Goal: Information Seeking & Learning: Learn about a topic

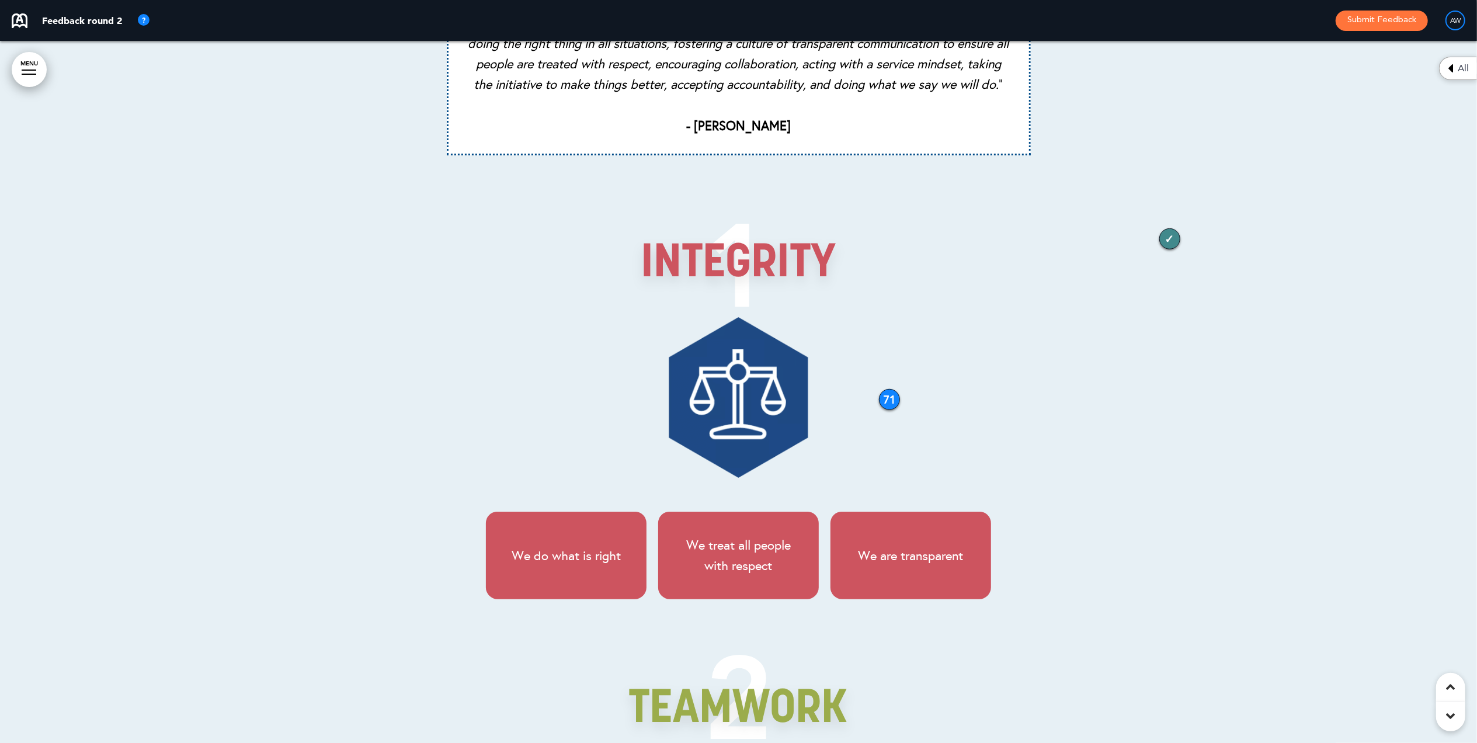
scroll to position [5139, 0]
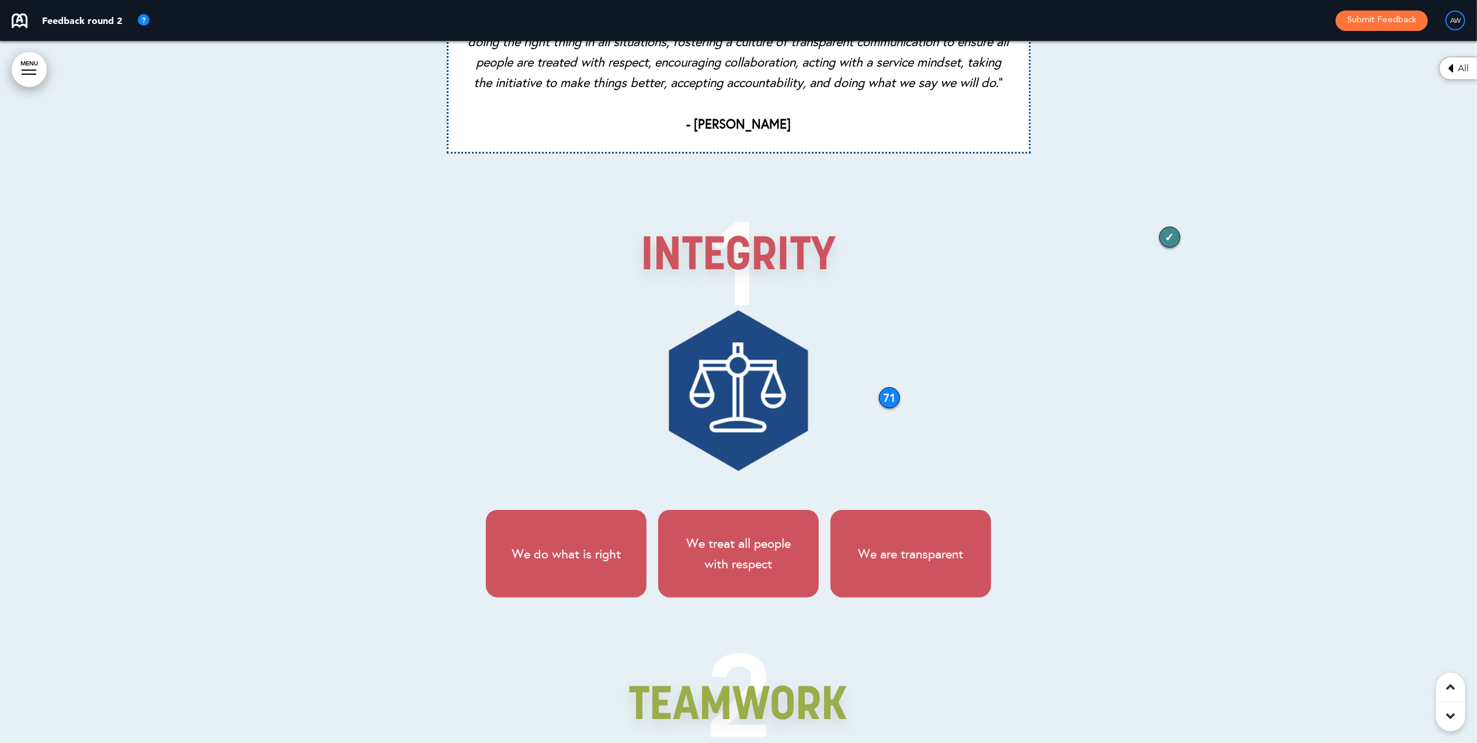
click at [1451, 73] on icon at bounding box center [1450, 68] width 5 height 14
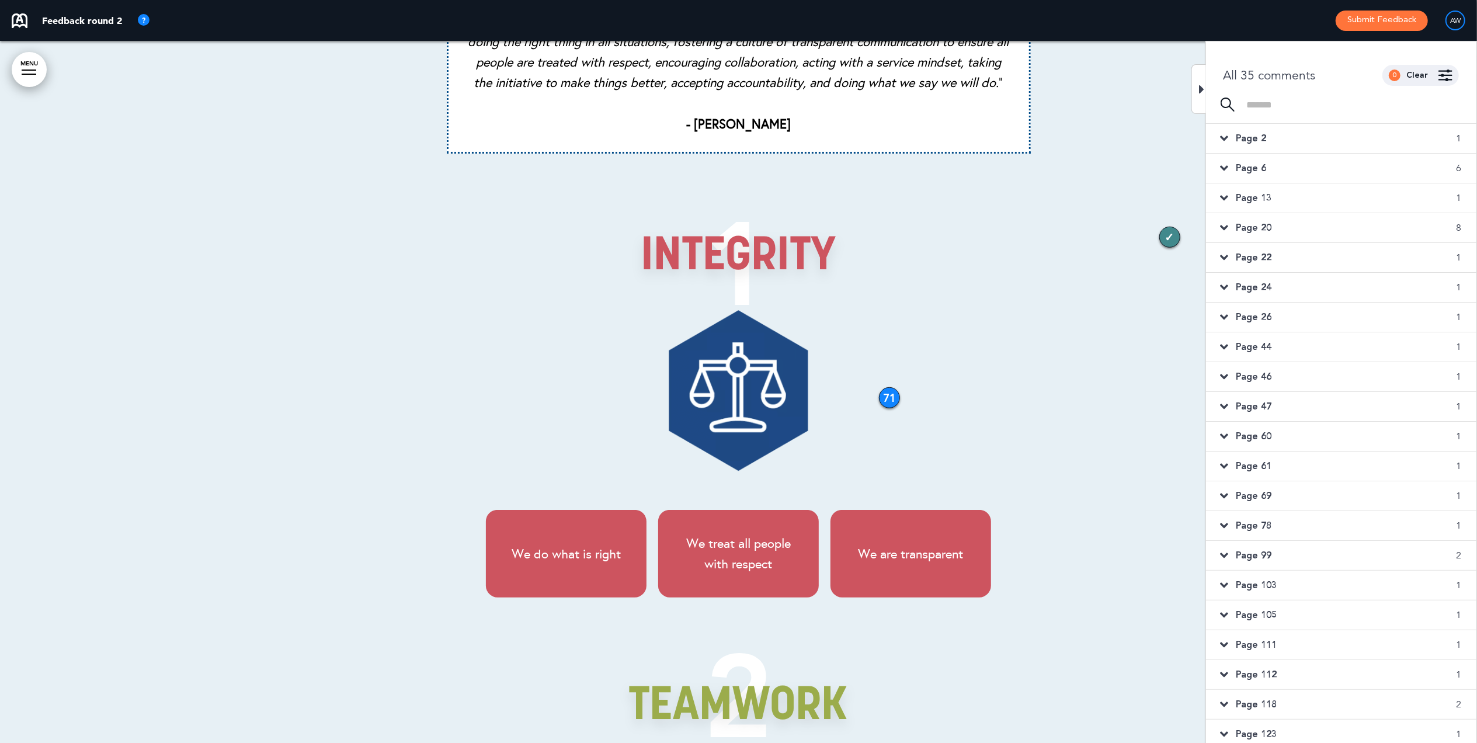
click at [1202, 89] on icon at bounding box center [1202, 89] width 5 height 14
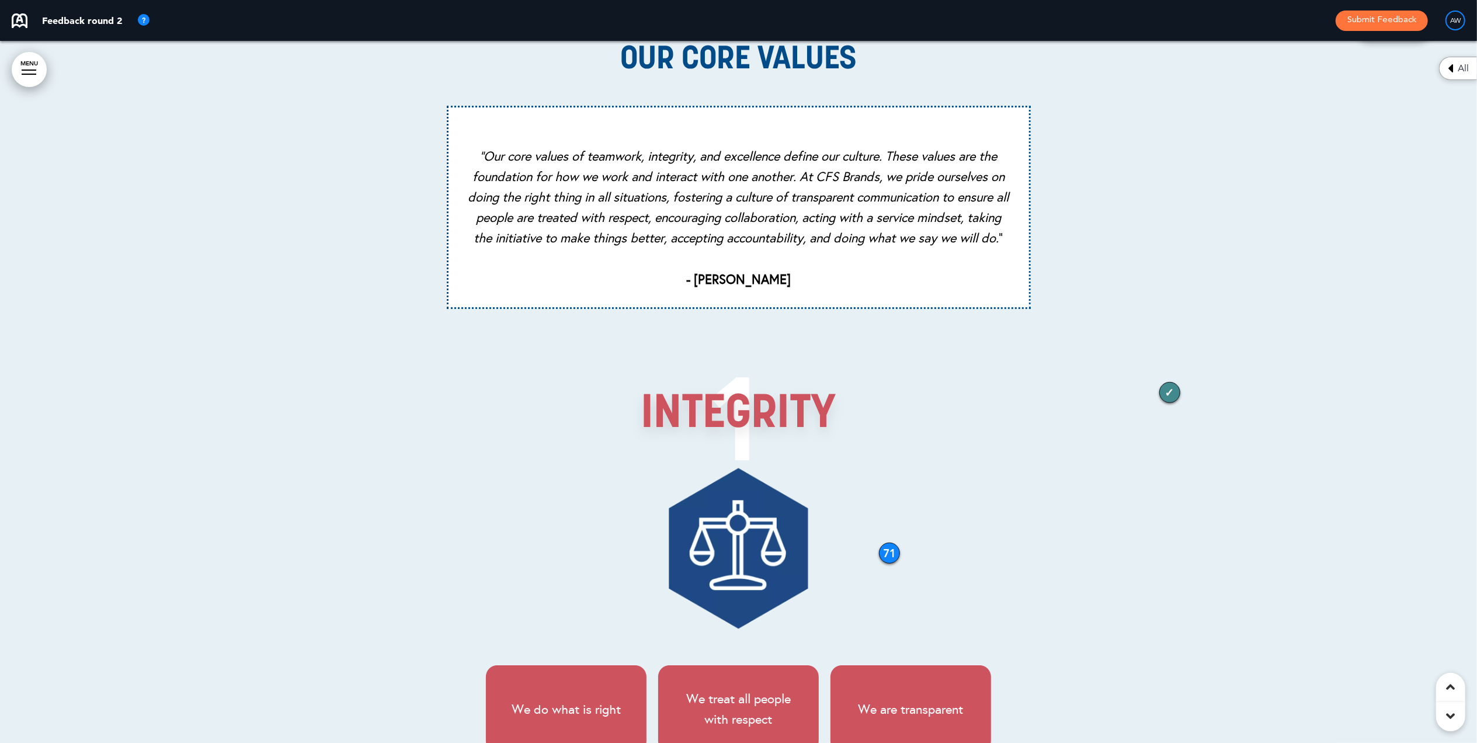
scroll to position [4906, 0]
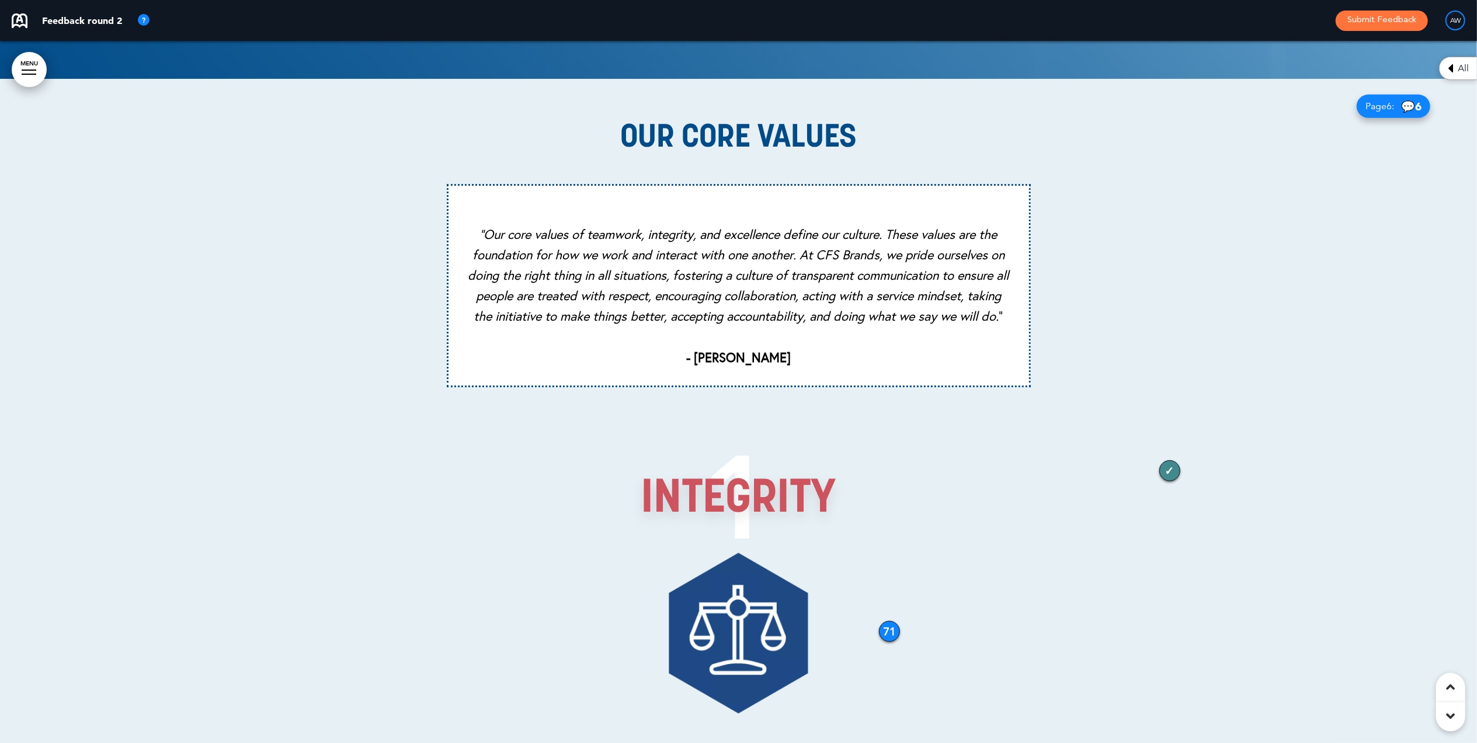
click at [1456, 71] on div "All" at bounding box center [1458, 68] width 38 height 23
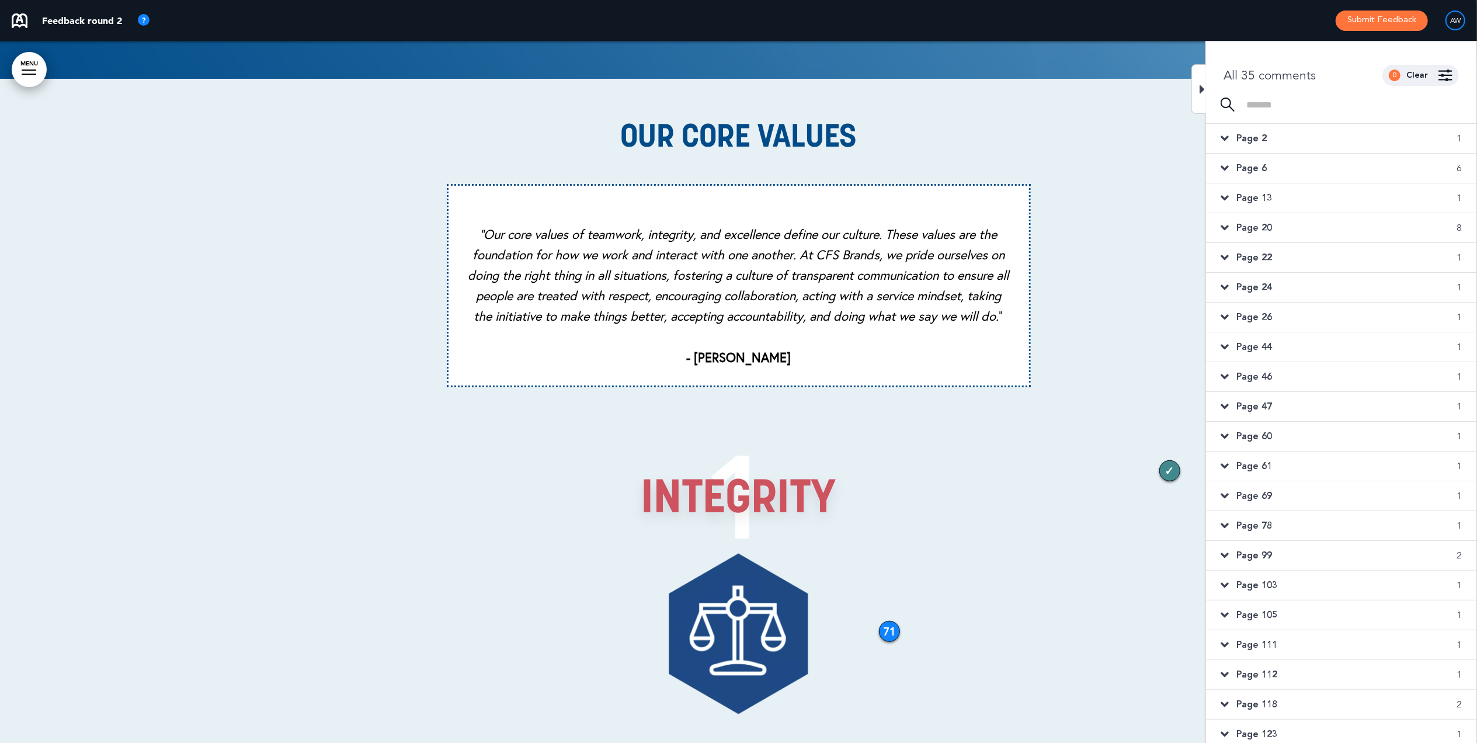
click at [1228, 168] on icon at bounding box center [1225, 168] width 8 height 13
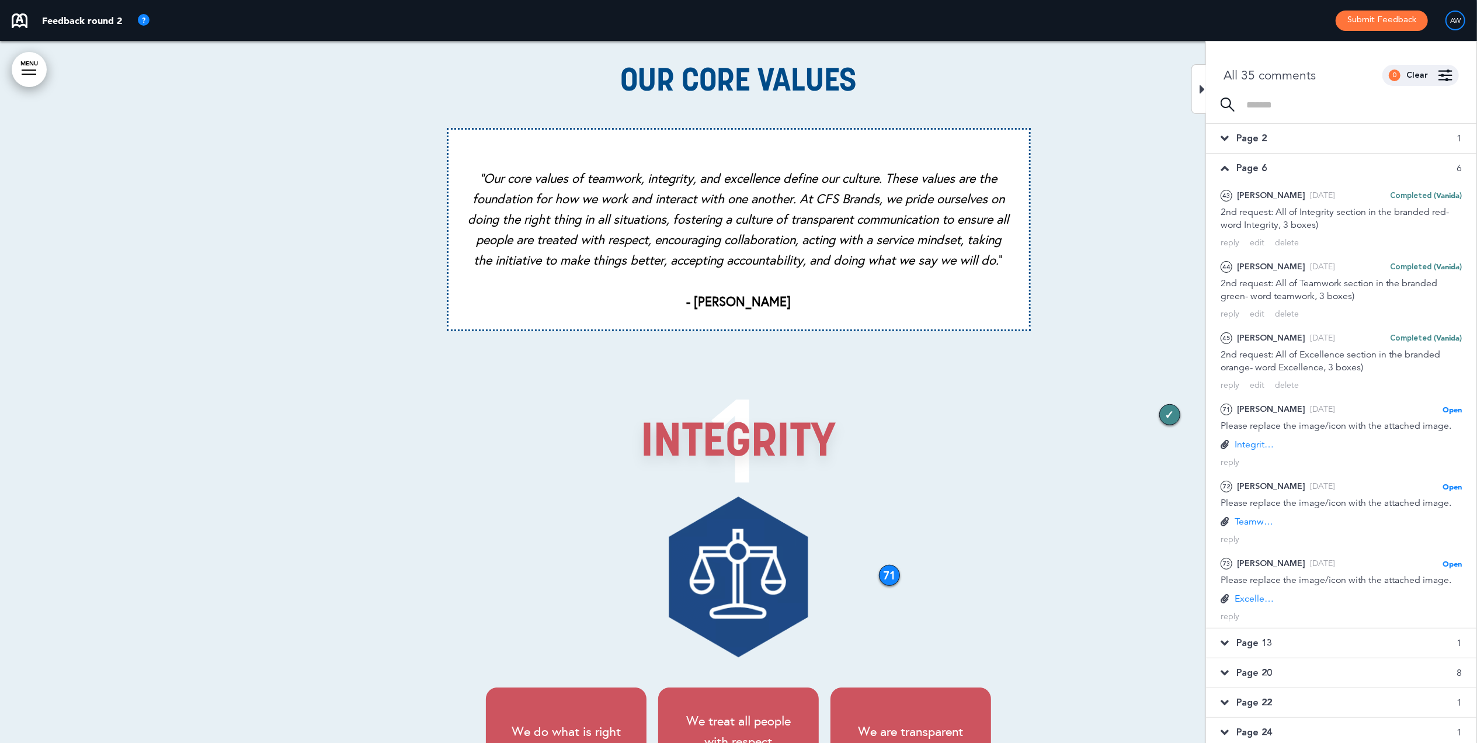
scroll to position [4962, 0]
click at [1200, 85] on icon at bounding box center [1202, 89] width 5 height 14
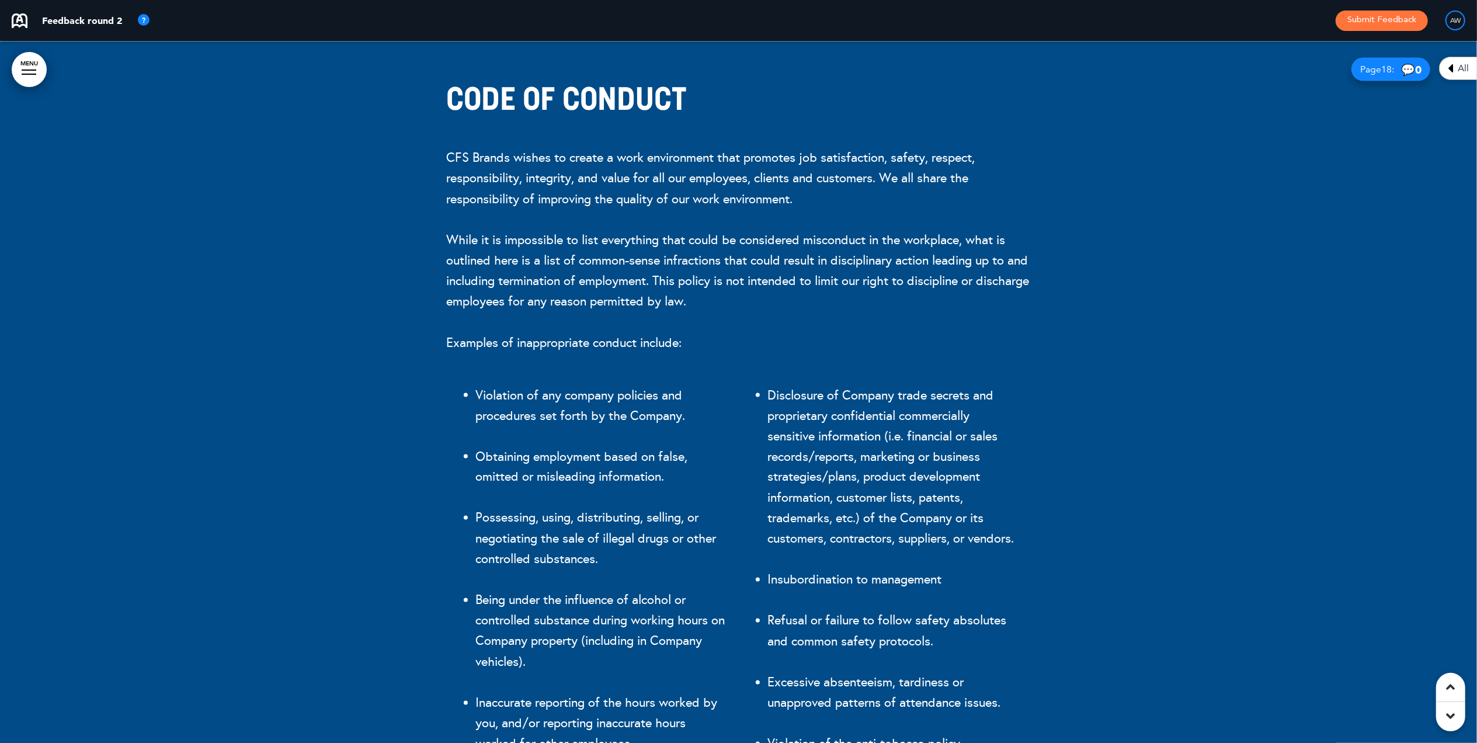
scroll to position [15085, 0]
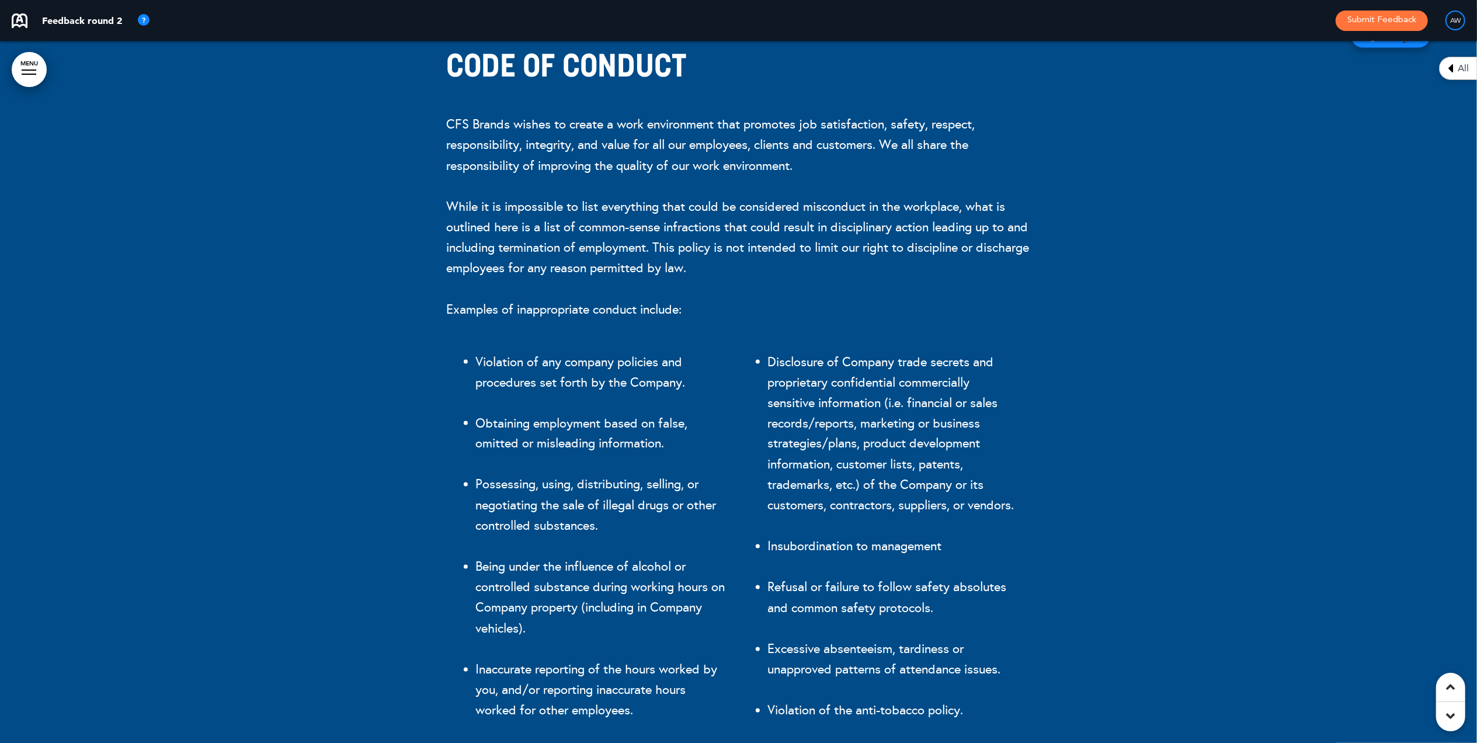
click at [1250, 153] on div at bounding box center [738, 690] width 1477 height 1362
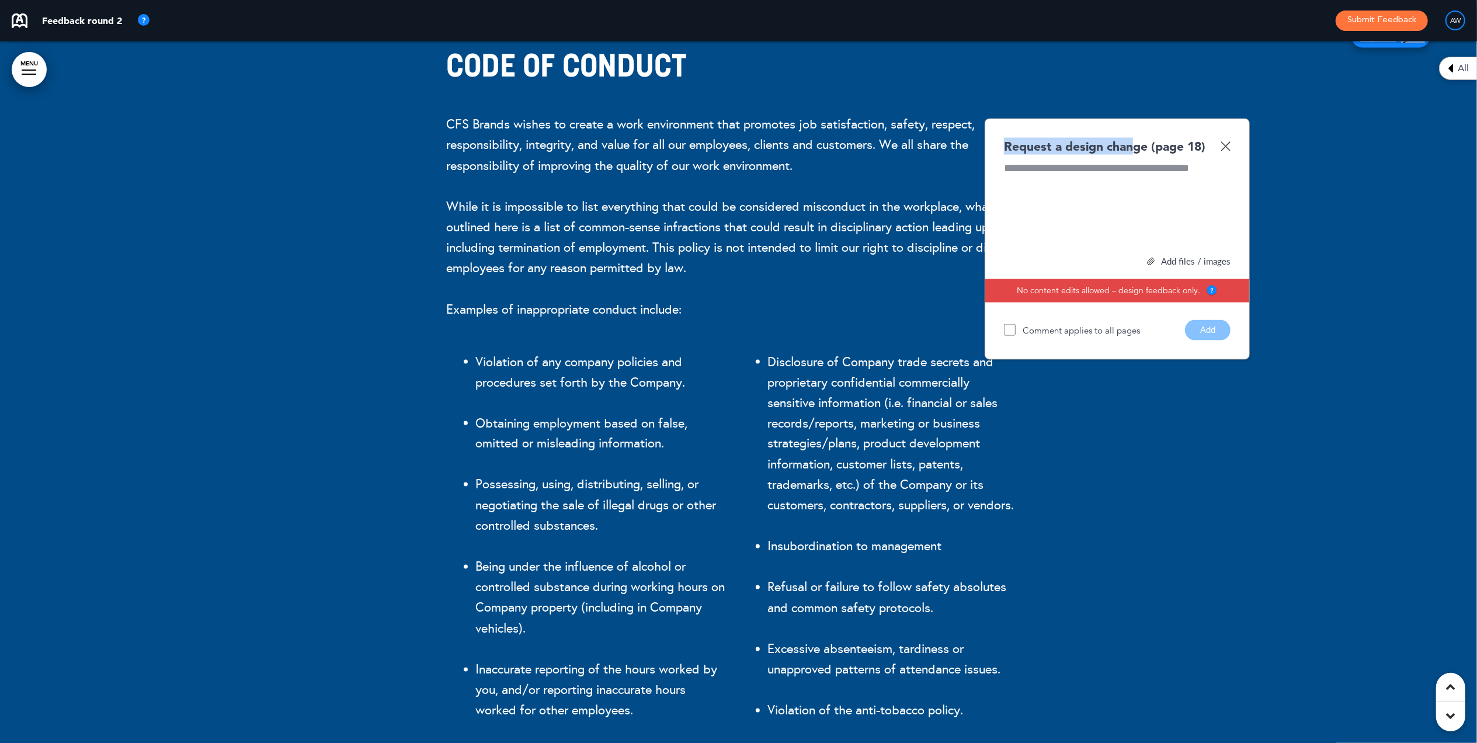
drag, startPoint x: 1134, startPoint y: 158, endPoint x: 1241, endPoint y: 145, distance: 107.6
click at [1241, 145] on div "Code of Conduct CFS Brands wishes to create a work environment that promotes jo…" at bounding box center [738, 690] width 1477 height 1362
click at [1107, 211] on div at bounding box center [1117, 205] width 227 height 88
drag, startPoint x: 1198, startPoint y: 367, endPoint x: 1184, endPoint y: 397, distance: 33.4
click at [1198, 340] on button "Add" at bounding box center [1208, 330] width 46 height 20
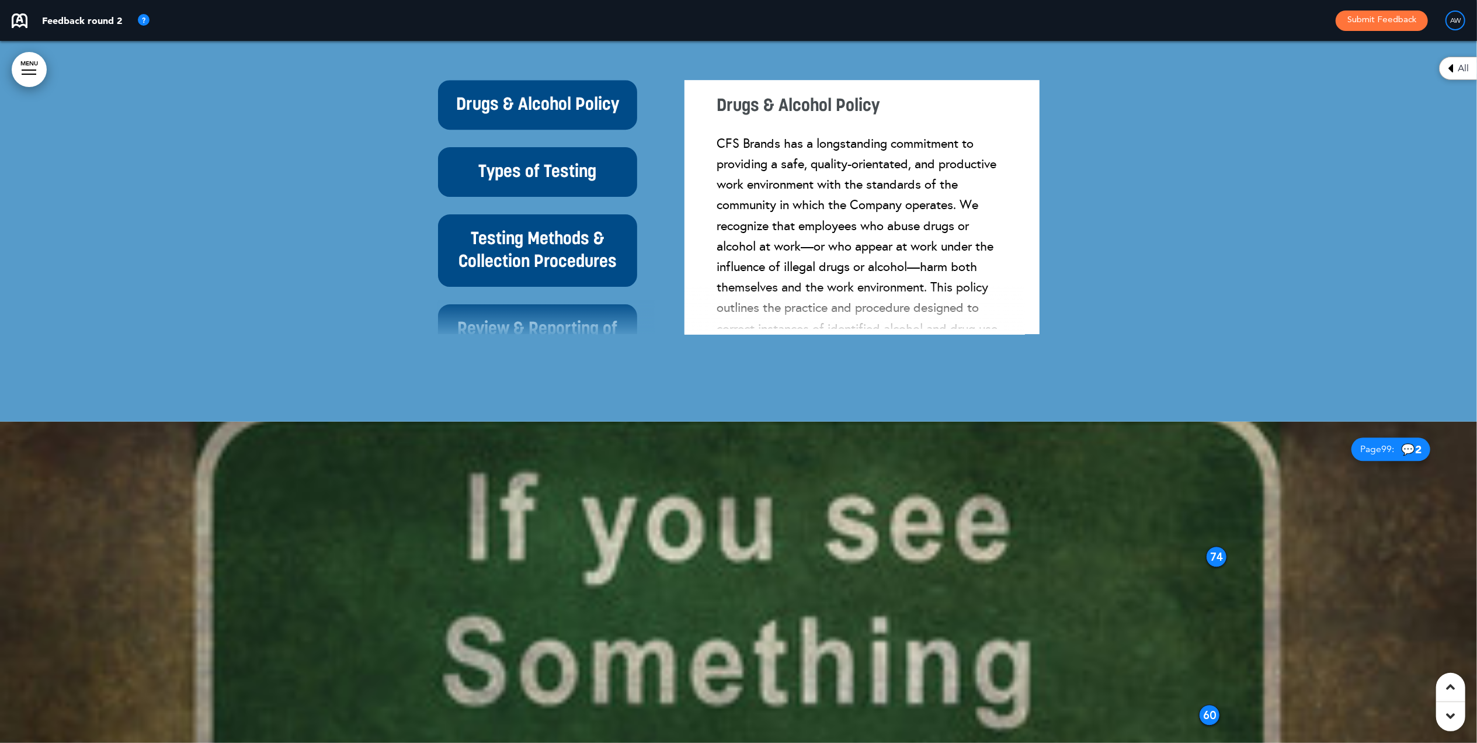
scroll to position [20691, 0]
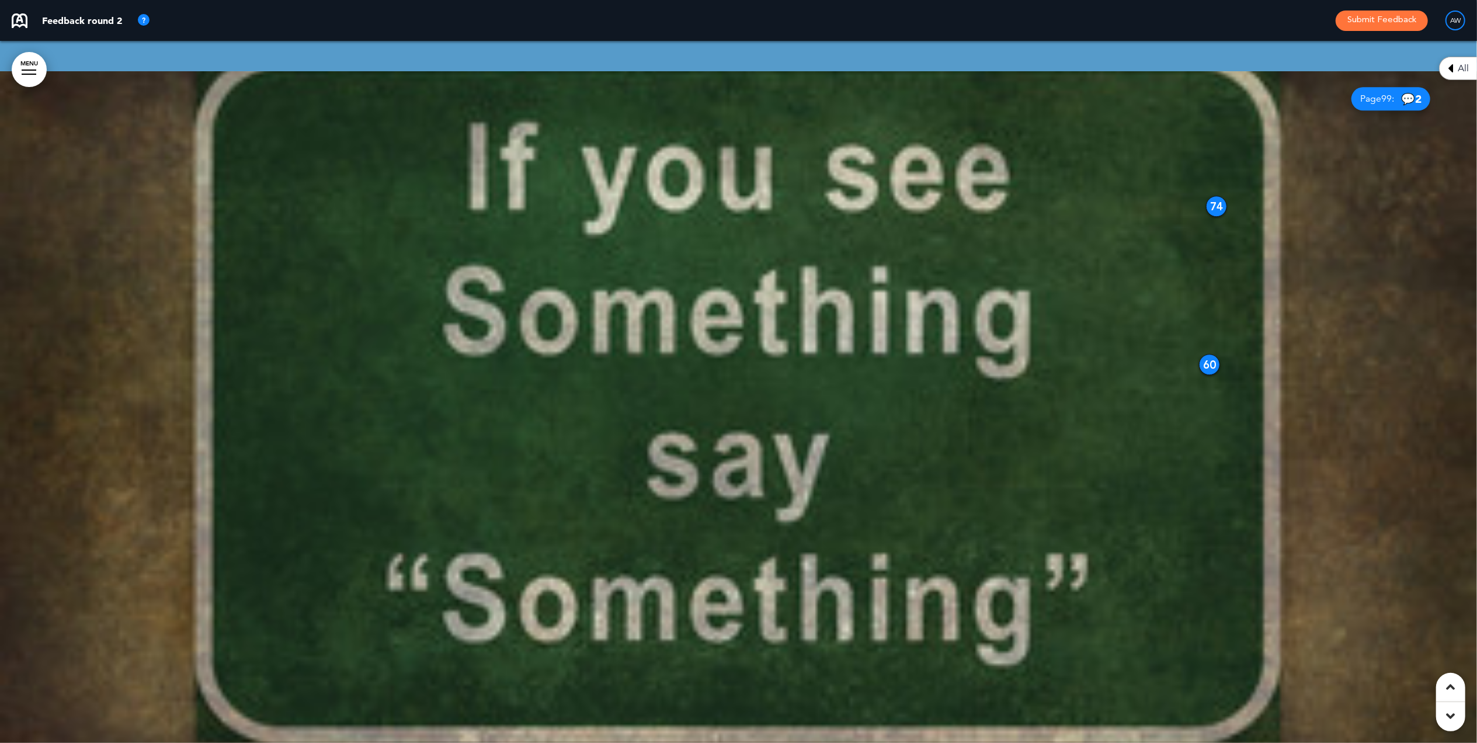
click at [1367, 103] on span "Page 99 :" at bounding box center [1377, 98] width 34 height 9
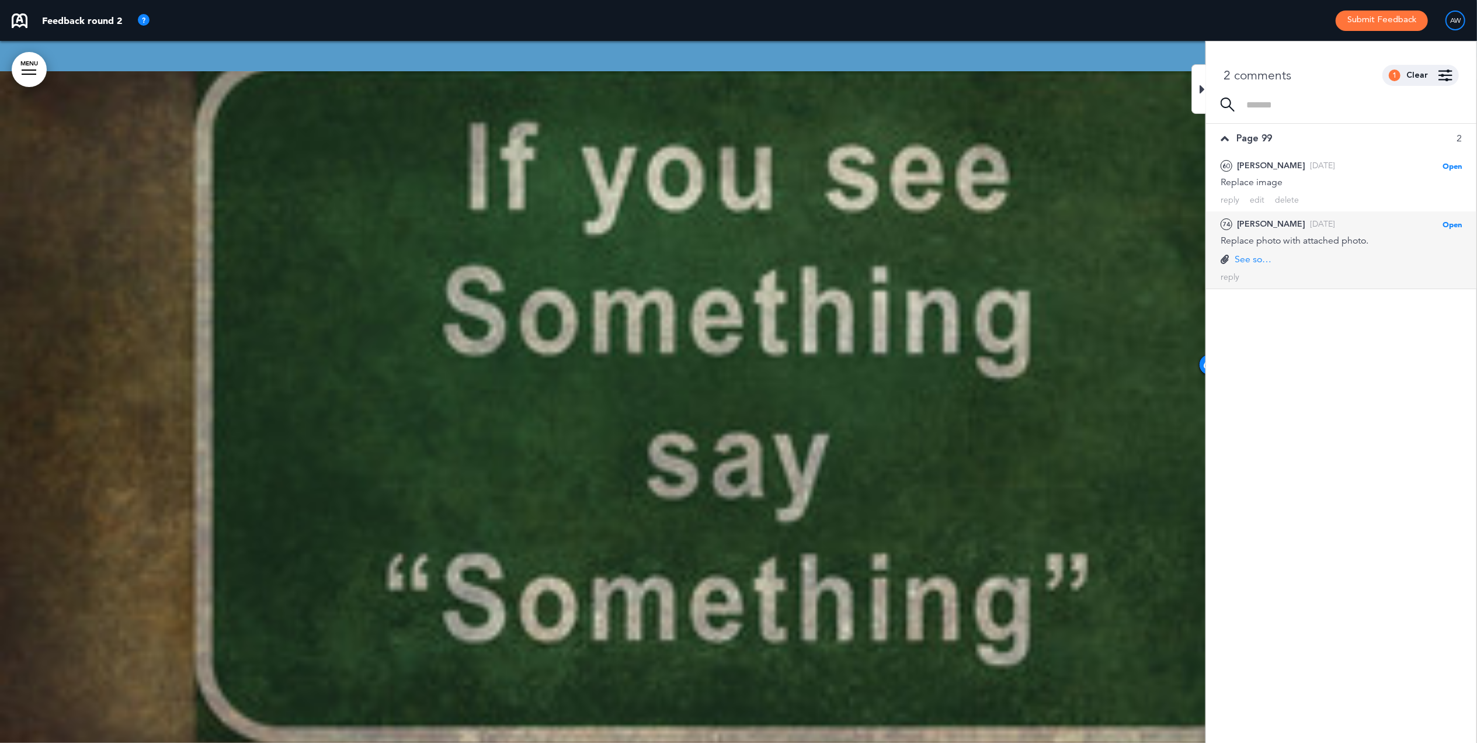
click at [1246, 264] on p "See something-say something.png" at bounding box center [1255, 259] width 41 height 13
click at [1395, 223] on div "74 [PERSON_NAME] [DATE] Open [PERSON_NAME] as Open Mark as Completed Mark as Pl…" at bounding box center [1341, 223] width 241 height 13
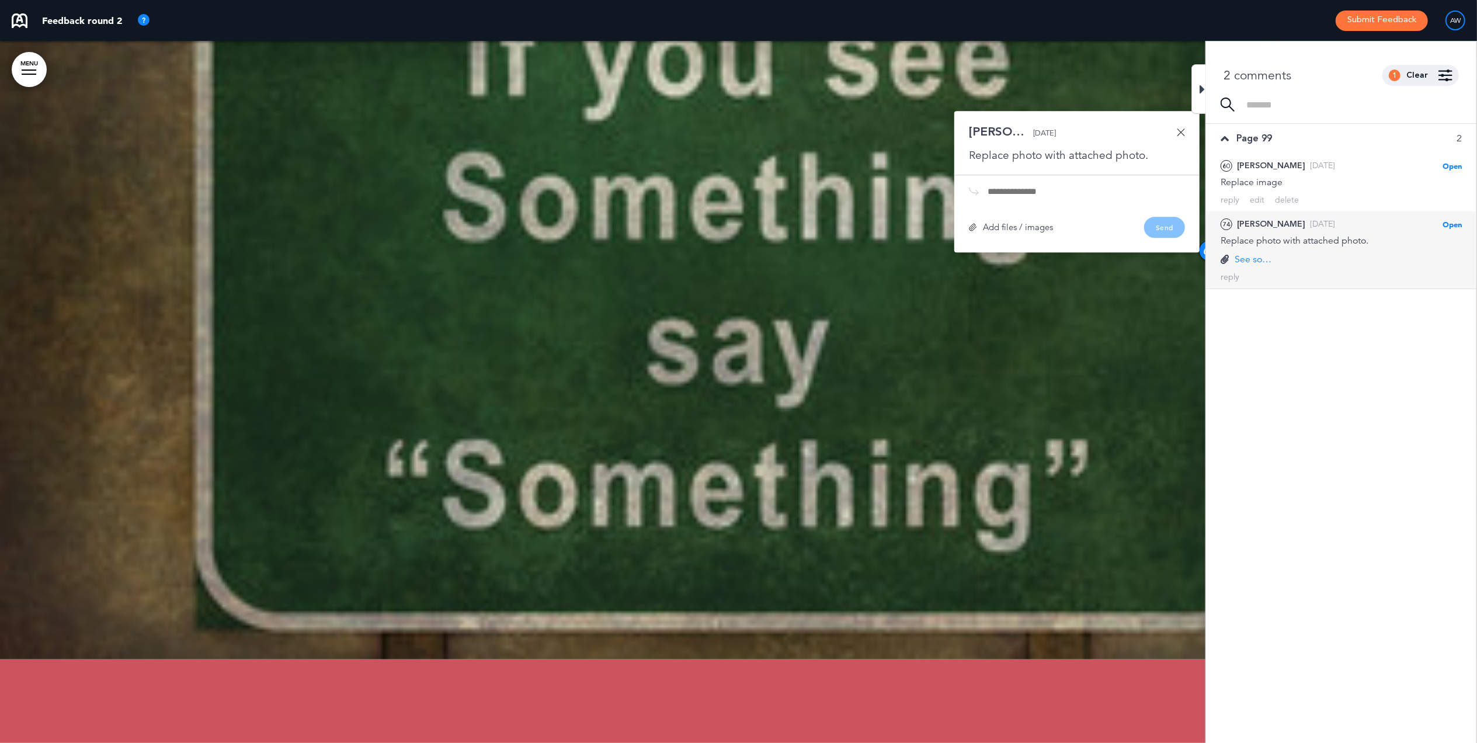
scroll to position [20820, 0]
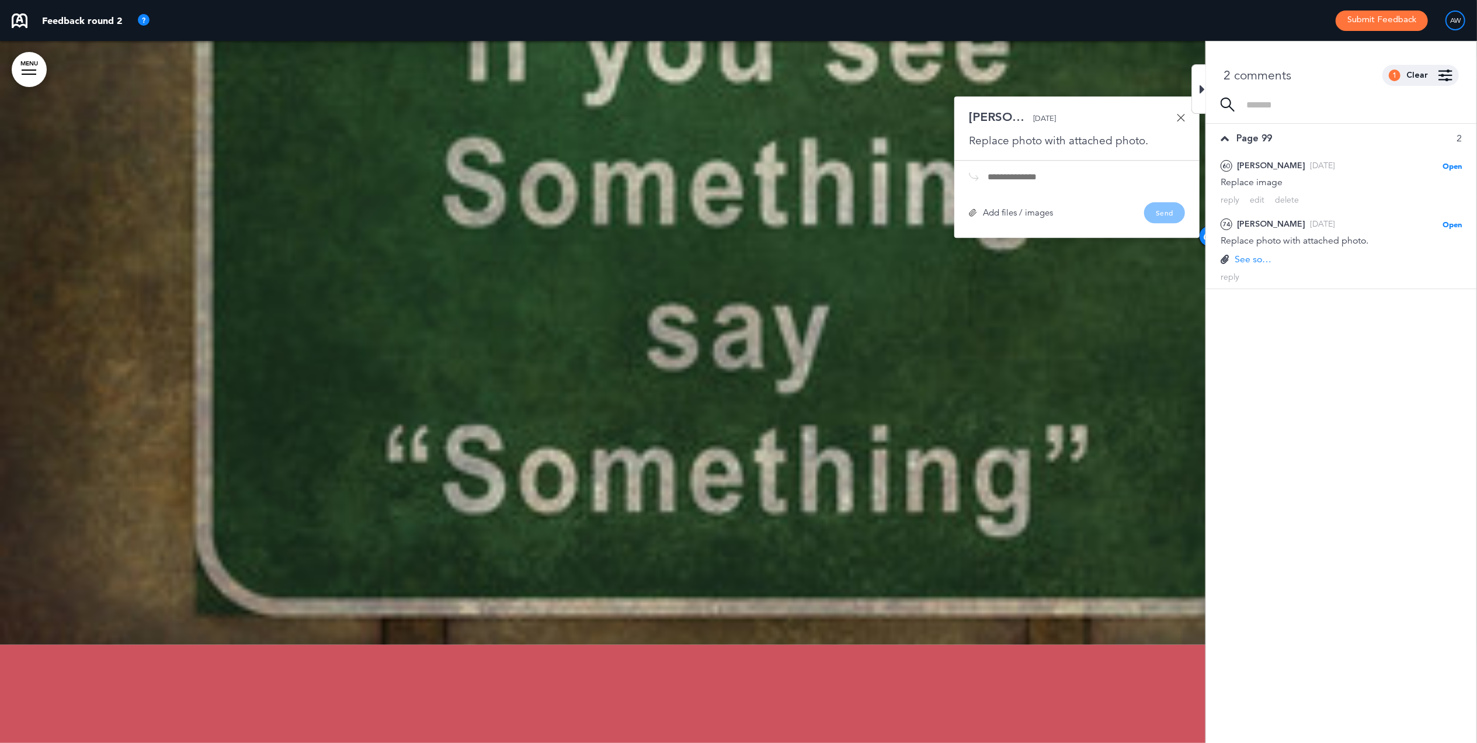
click at [1180, 121] on link at bounding box center [1181, 117] width 8 height 8
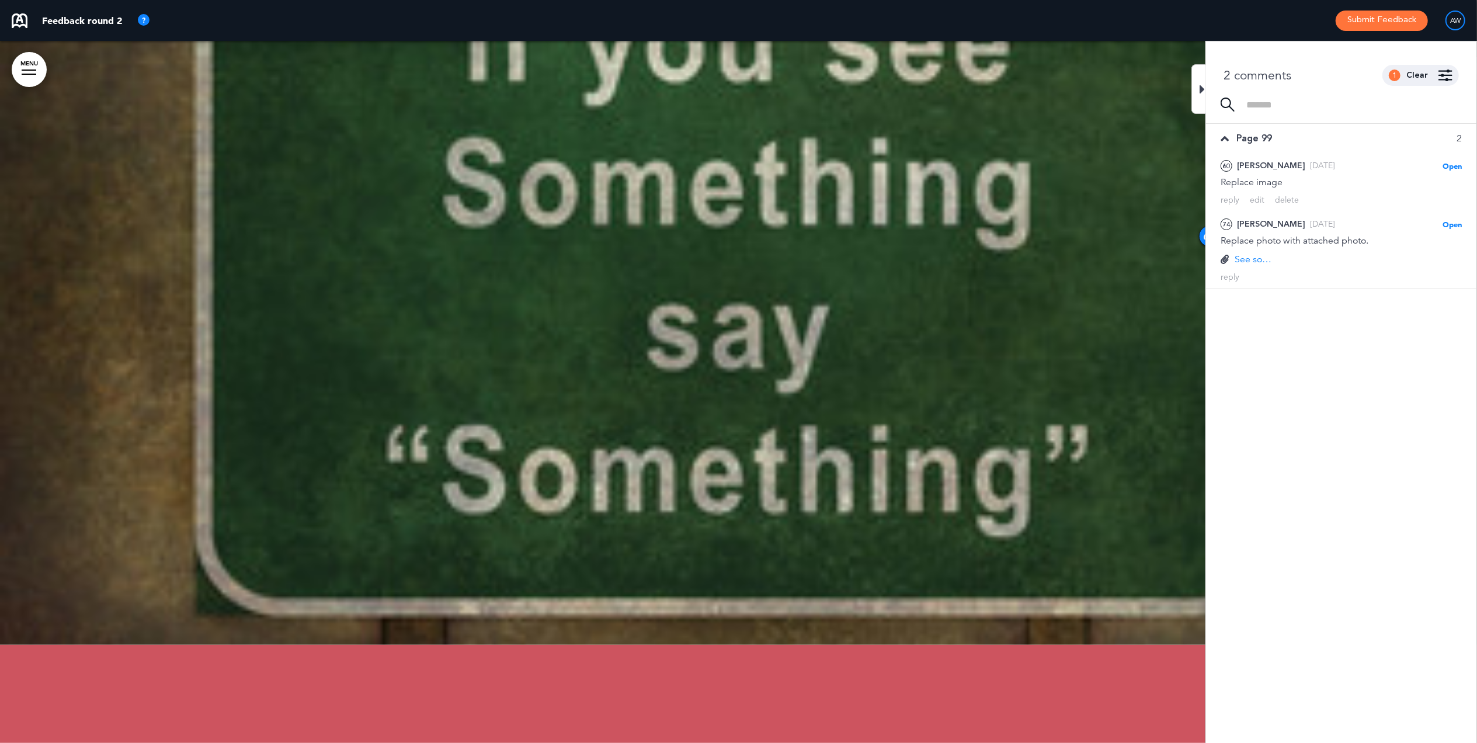
click at [1206, 91] on div at bounding box center [1198, 89] width 15 height 50
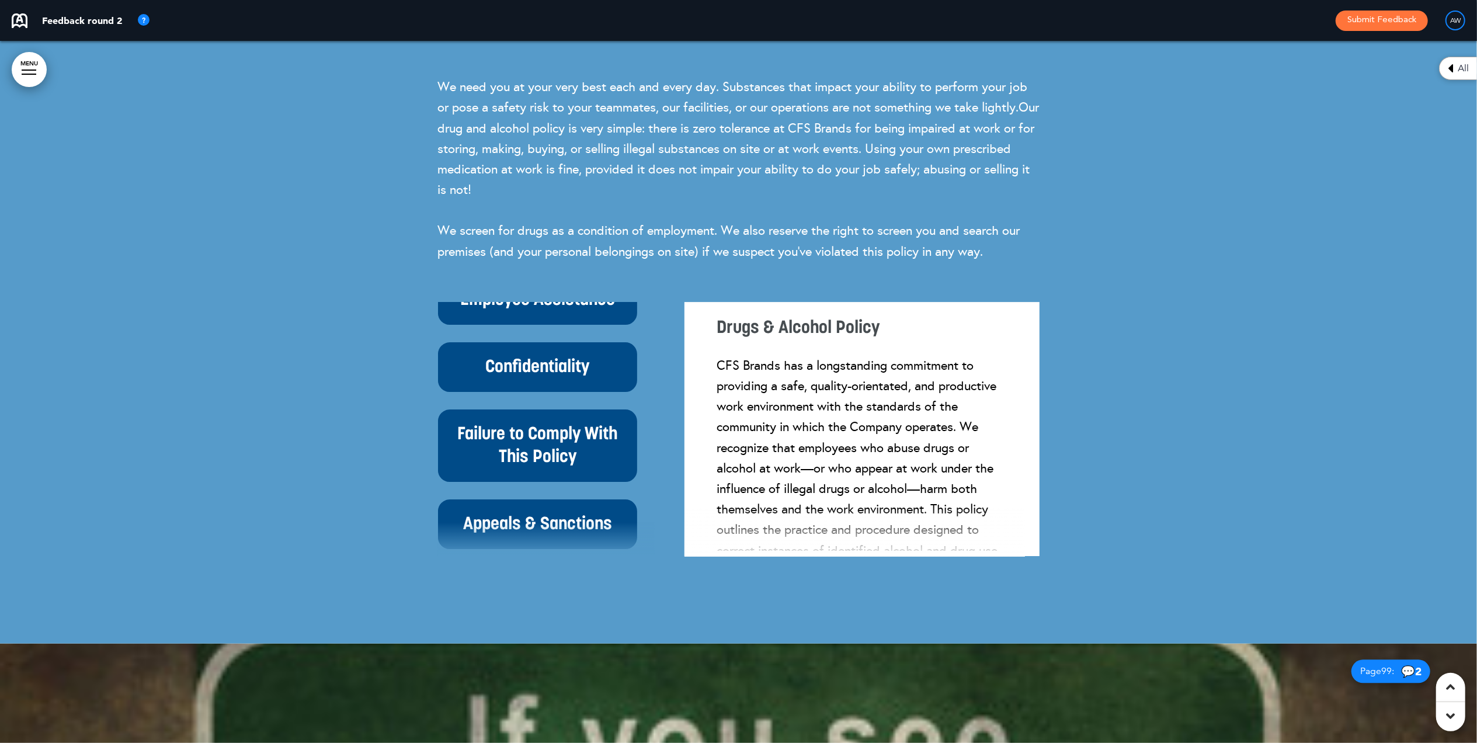
scroll to position [234, 0]
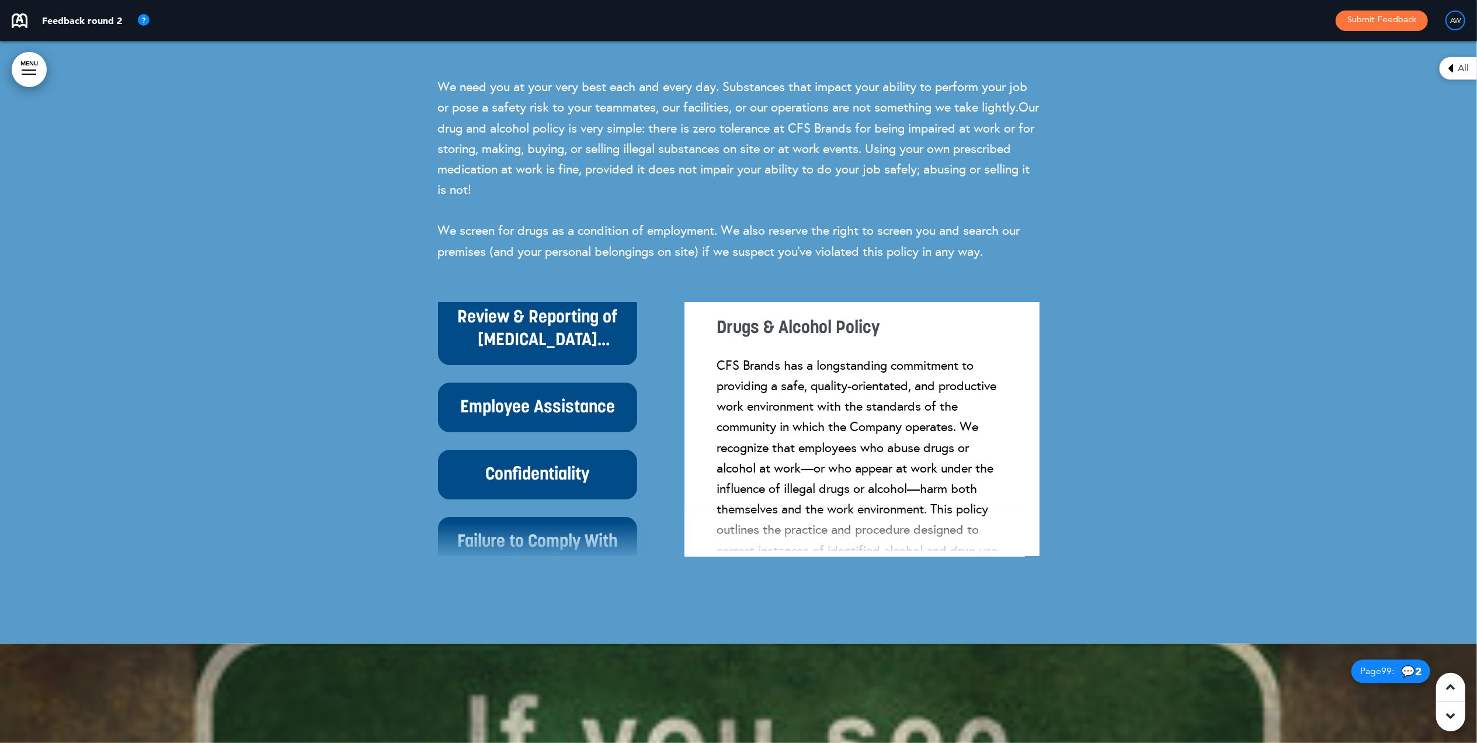
click at [556, 424] on div "Employee Assistance" at bounding box center [537, 408] width 199 height 50
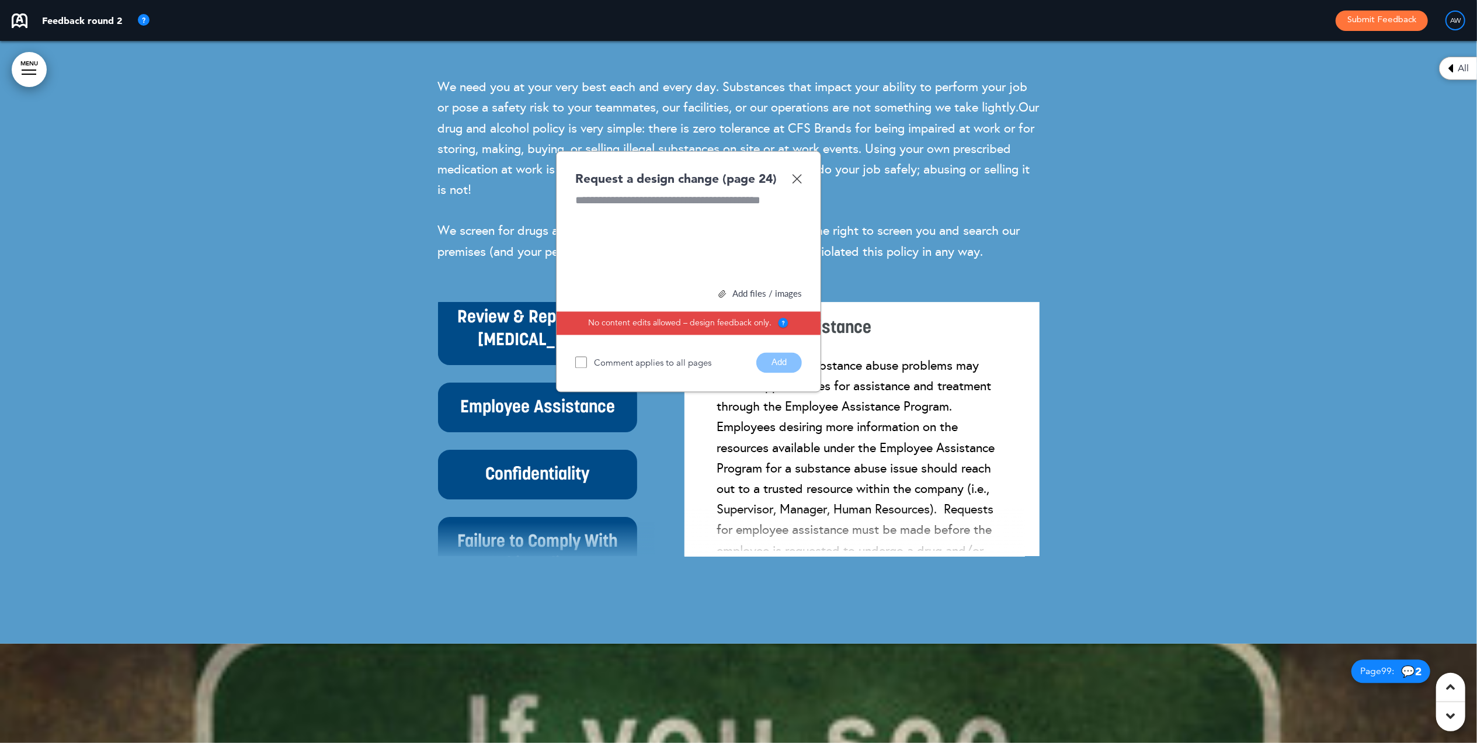
click at [800, 183] on img at bounding box center [797, 178] width 10 height 10
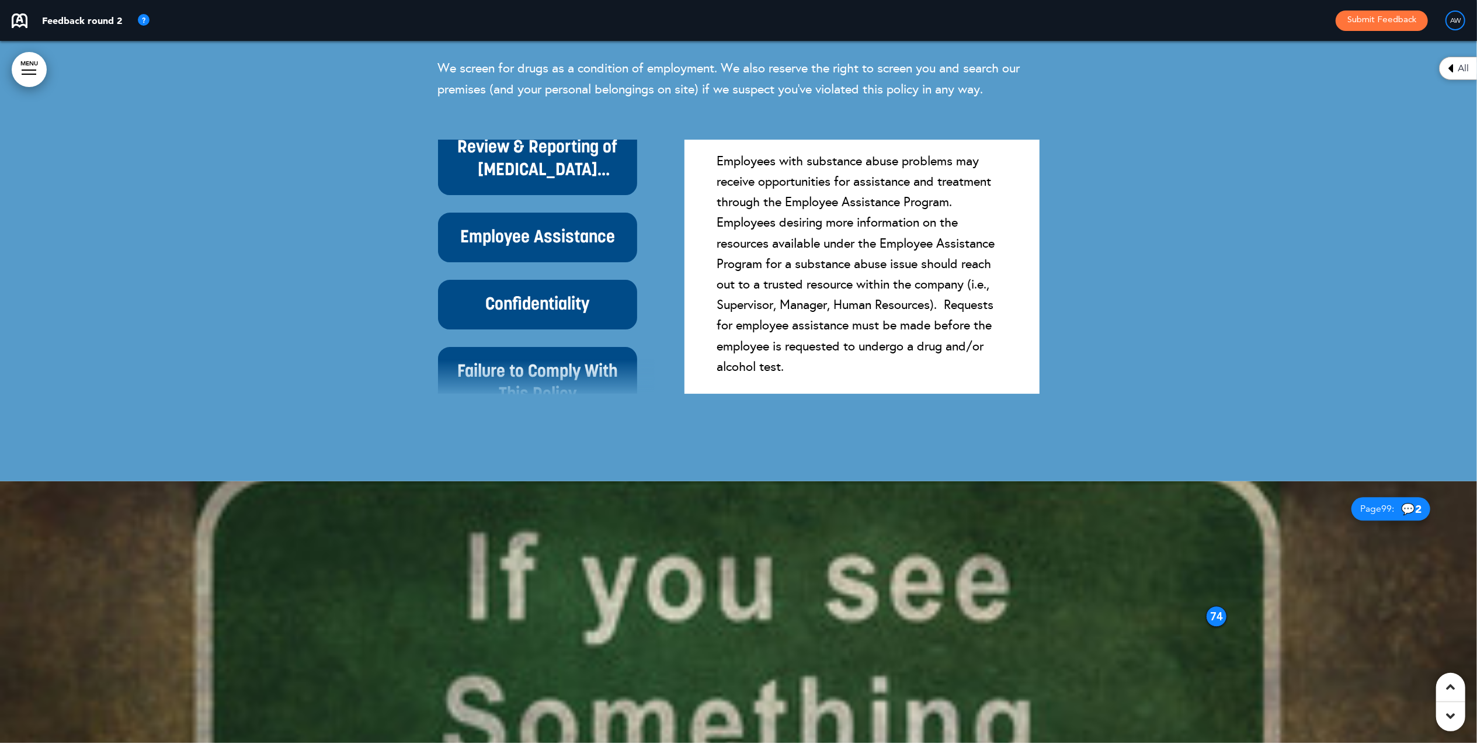
scroll to position [20275, 0]
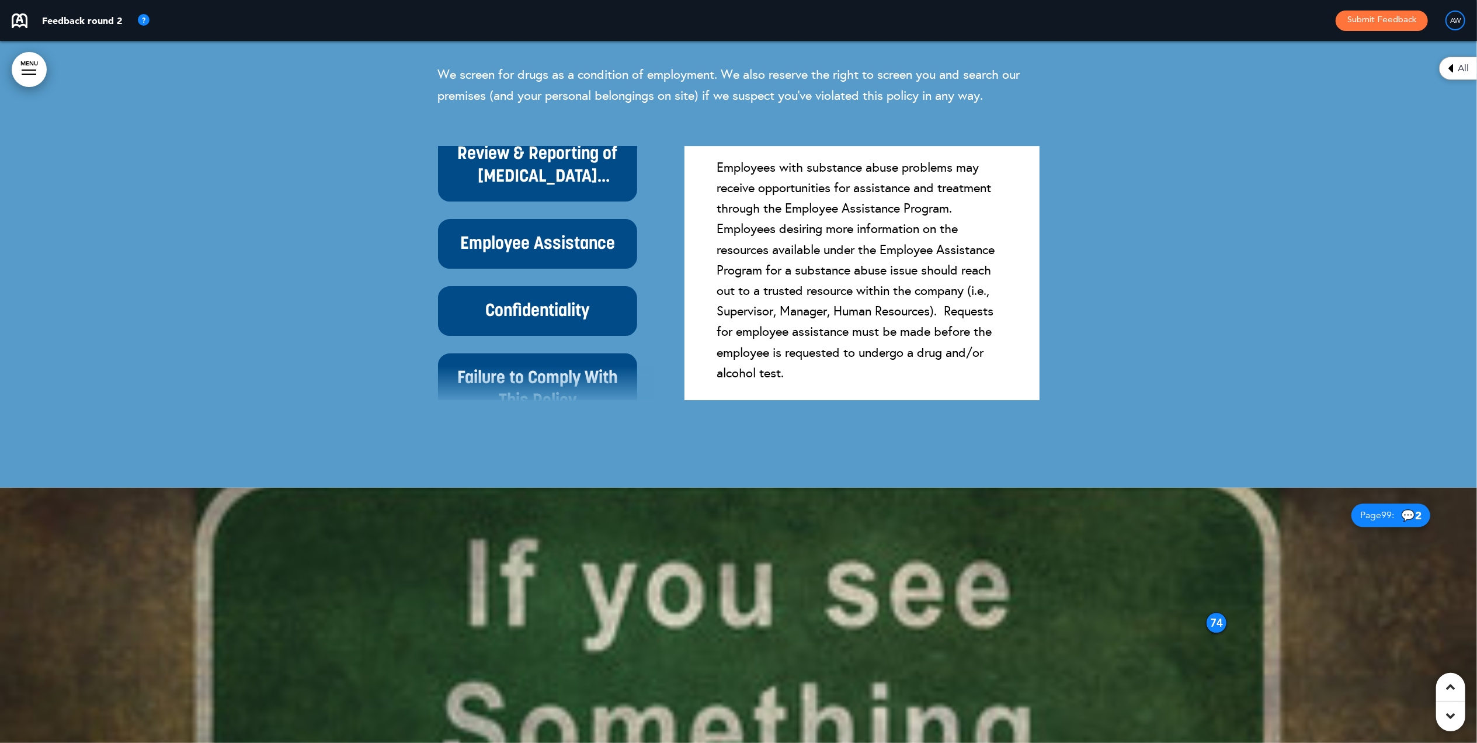
click at [536, 322] on h6 "Confidentiality" at bounding box center [537, 311] width 172 height 23
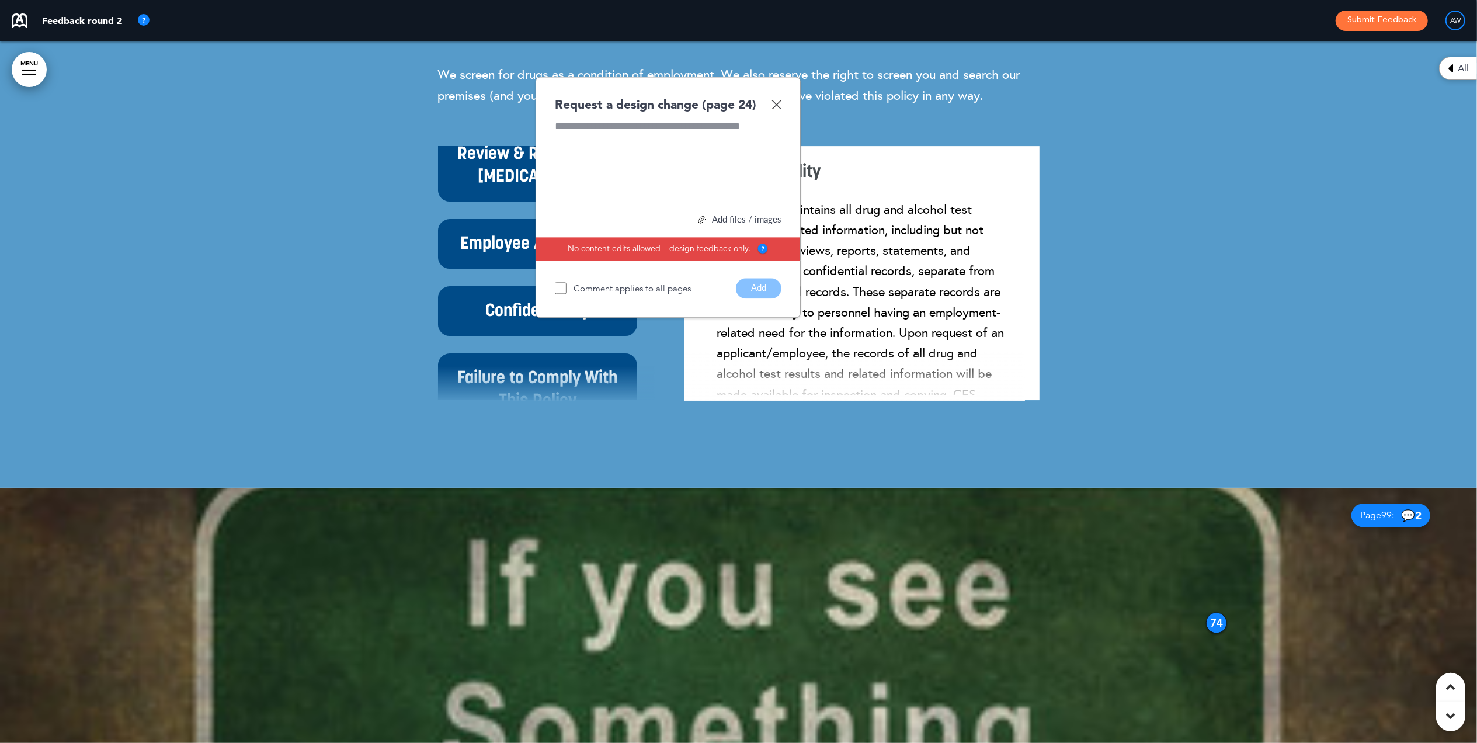
click at [781, 109] on img at bounding box center [776, 104] width 10 height 10
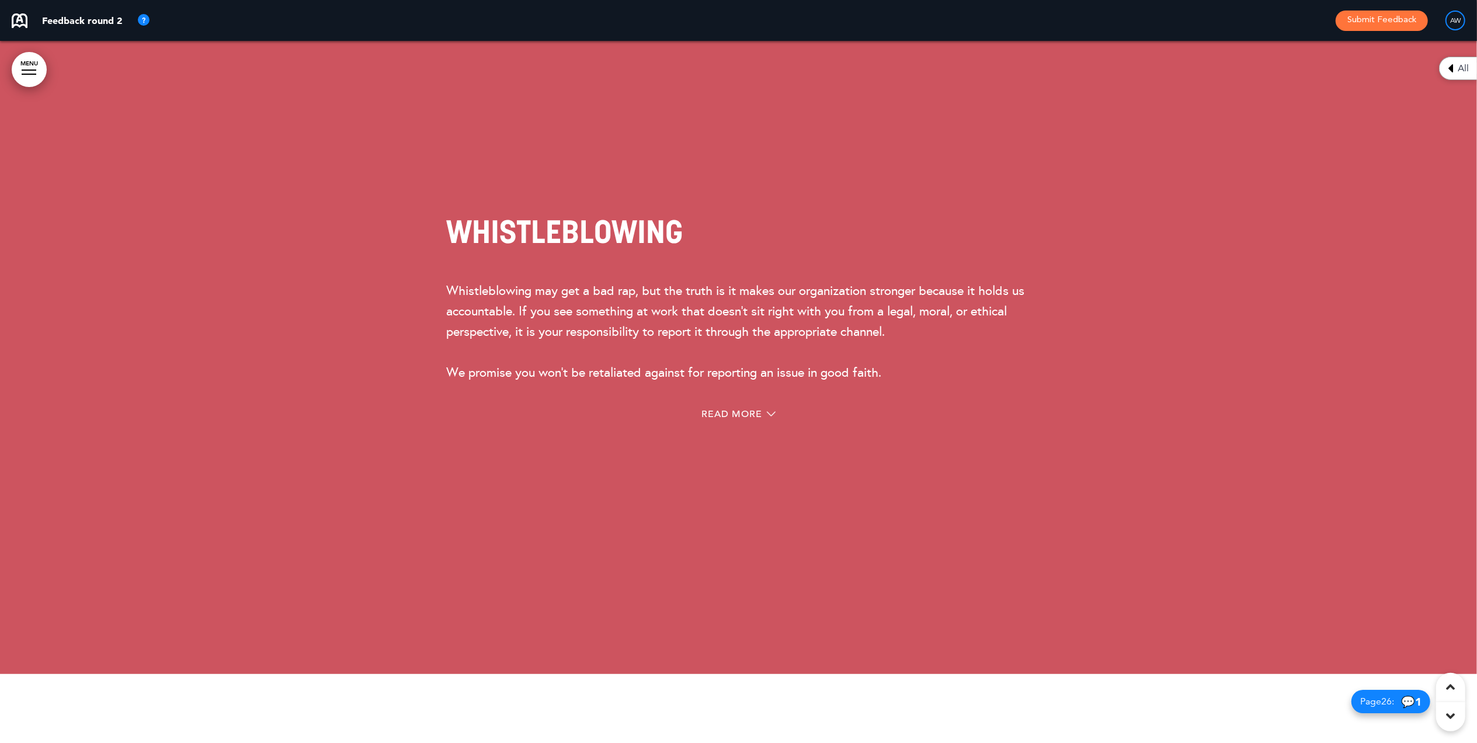
scroll to position [21521, 0]
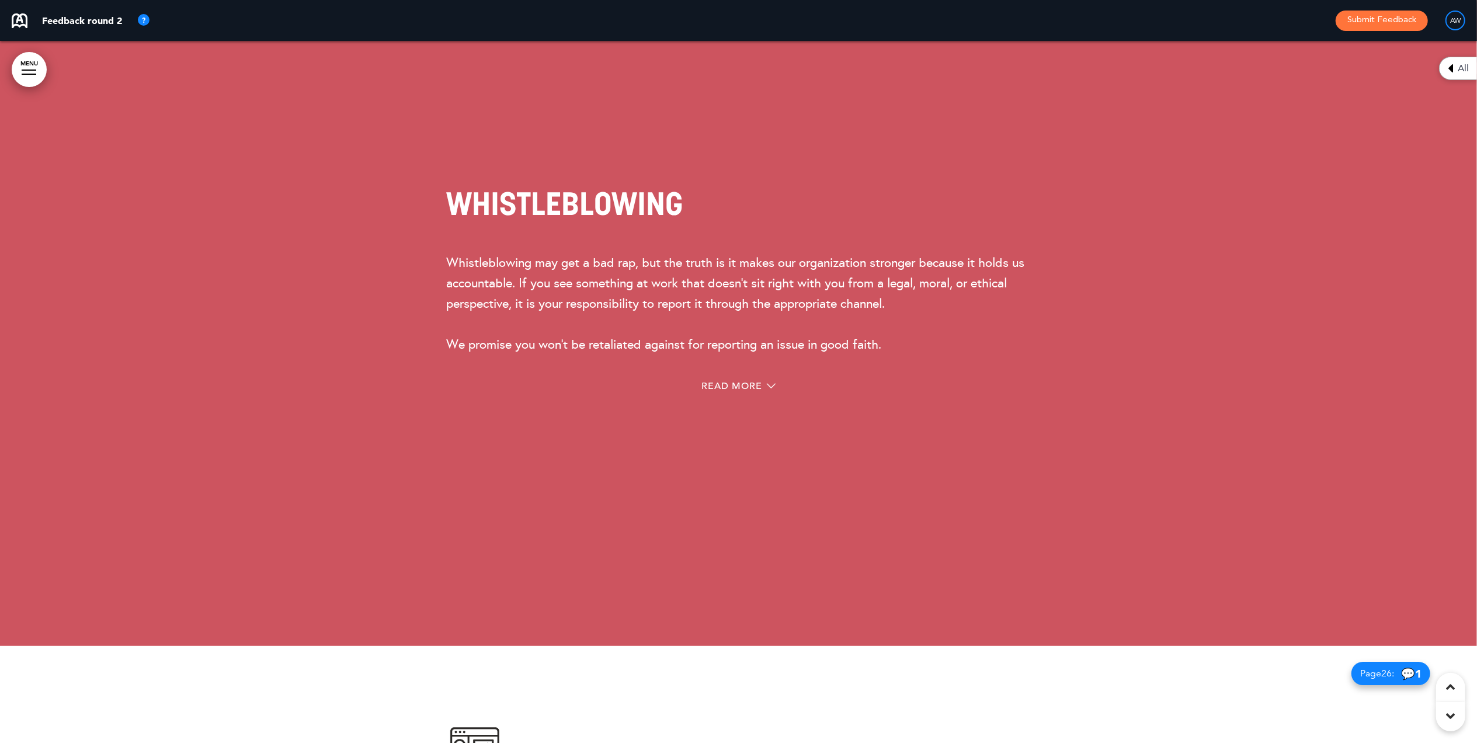
click at [739, 405] on div "Whistleblowing Whistleblowing may get a bad rap, but the truth is it makes our …" at bounding box center [739, 295] width 584 height 296
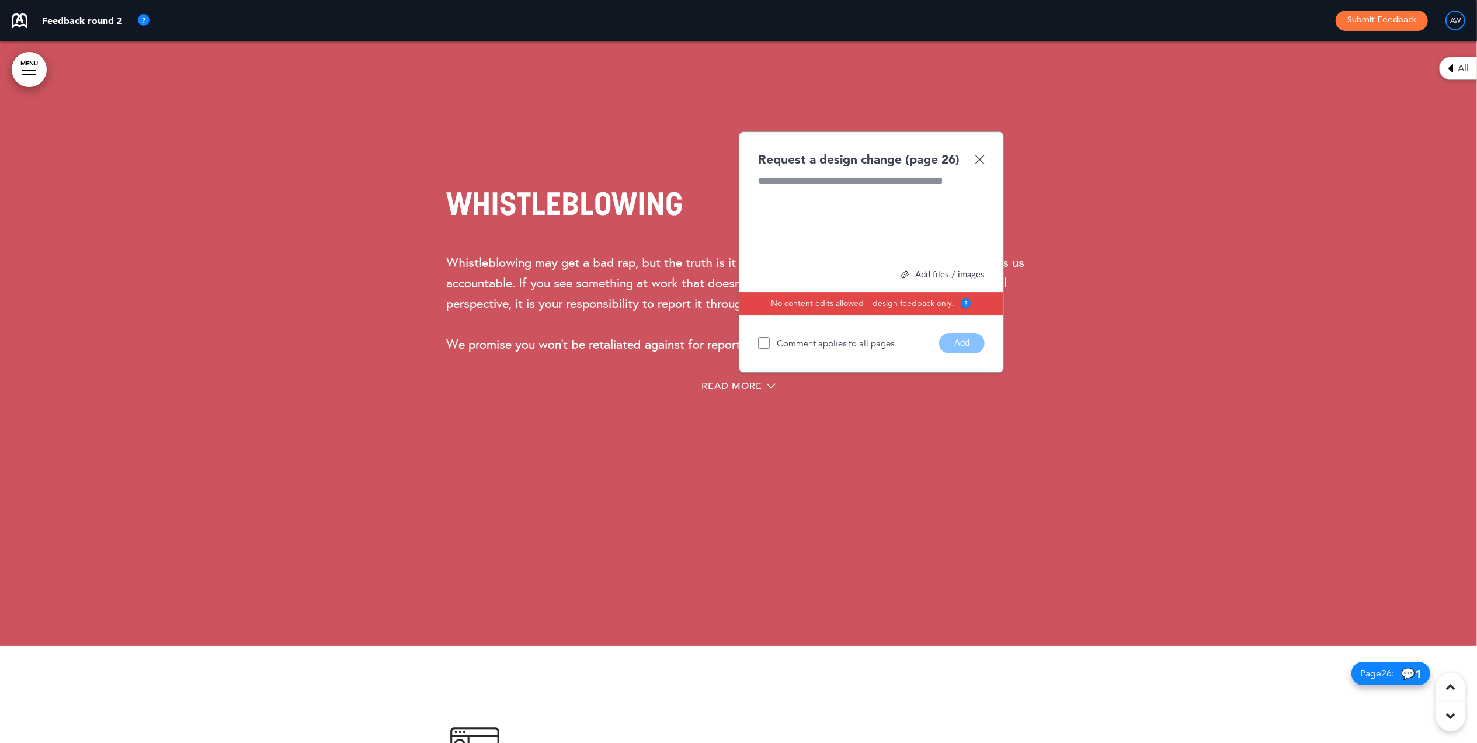
click at [734, 399] on div "Read More" at bounding box center [739, 388] width 584 height 24
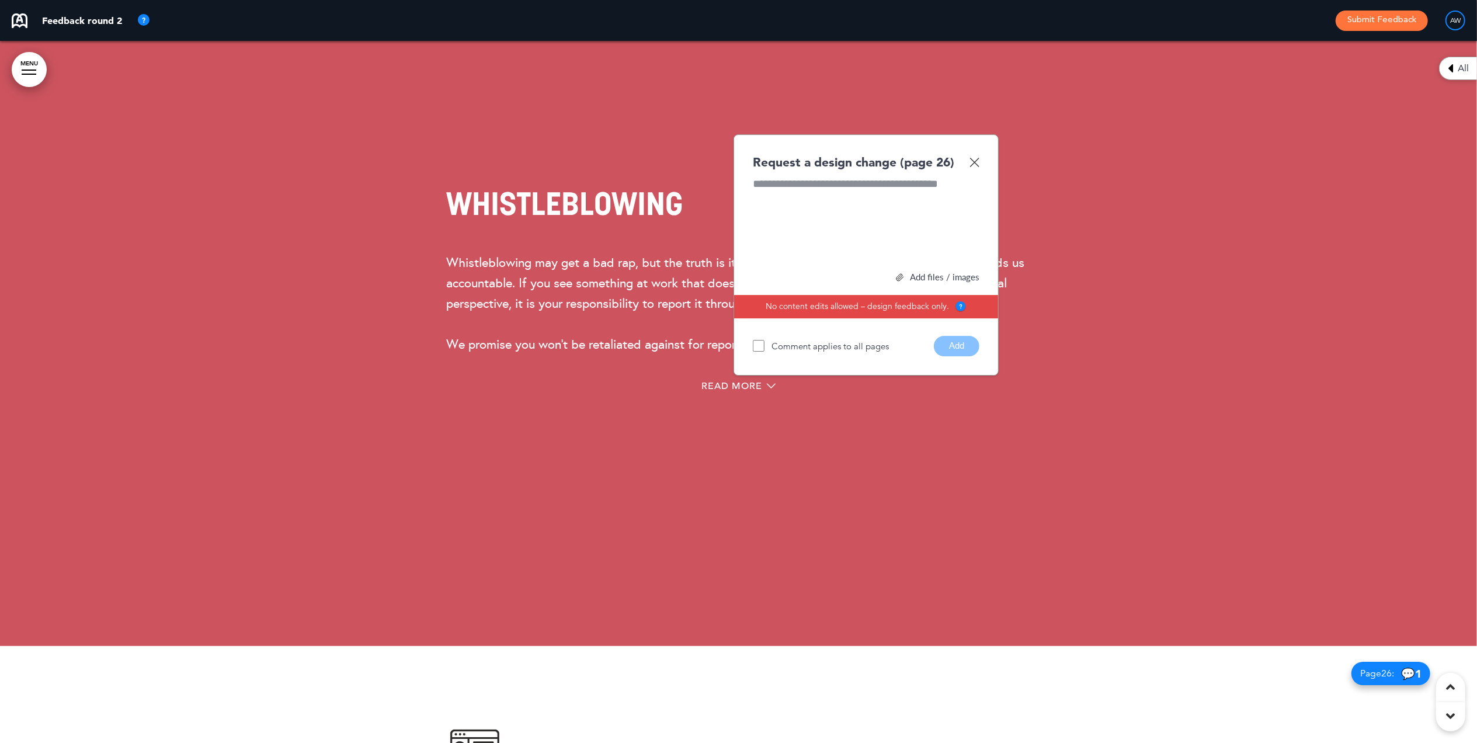
click at [762, 399] on div "Read More" at bounding box center [739, 388] width 584 height 24
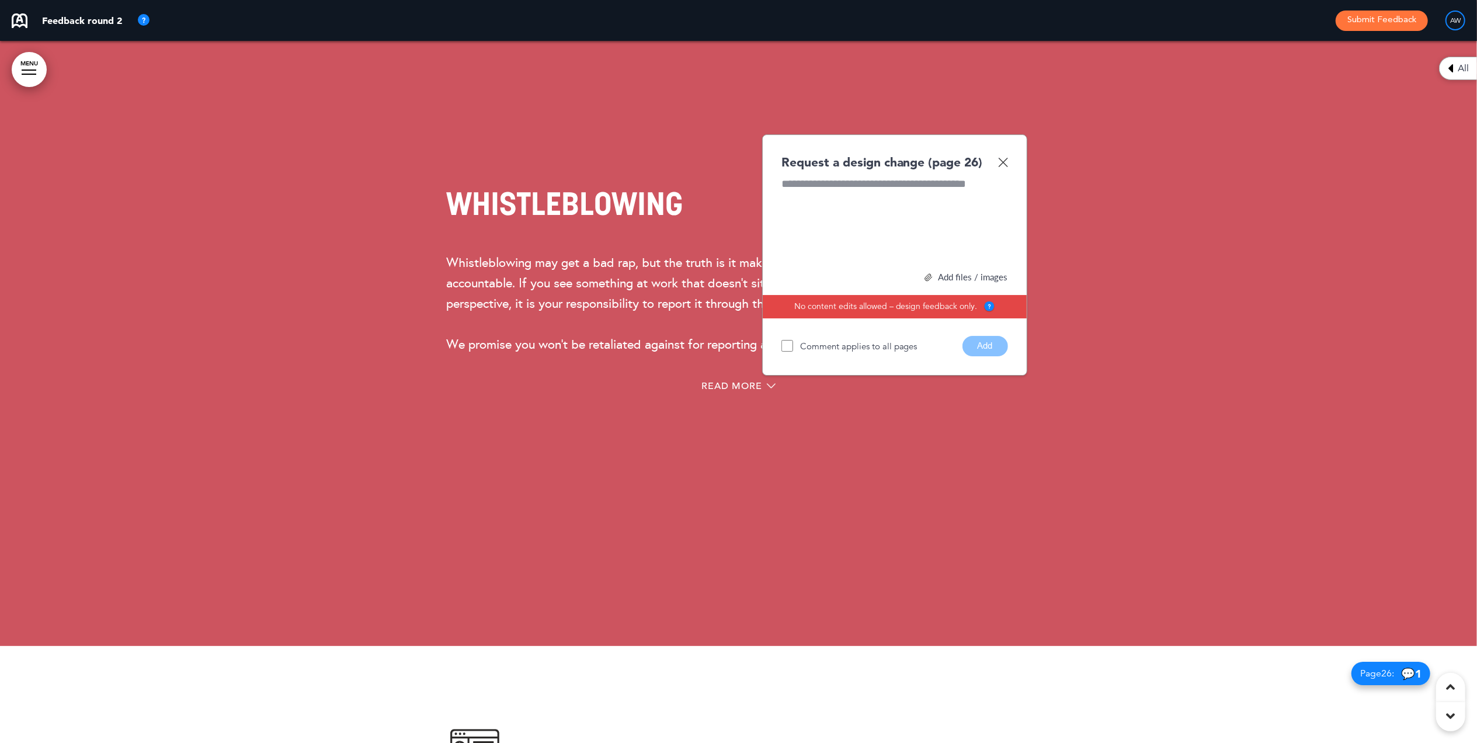
click at [1003, 167] on img at bounding box center [1003, 162] width 10 height 10
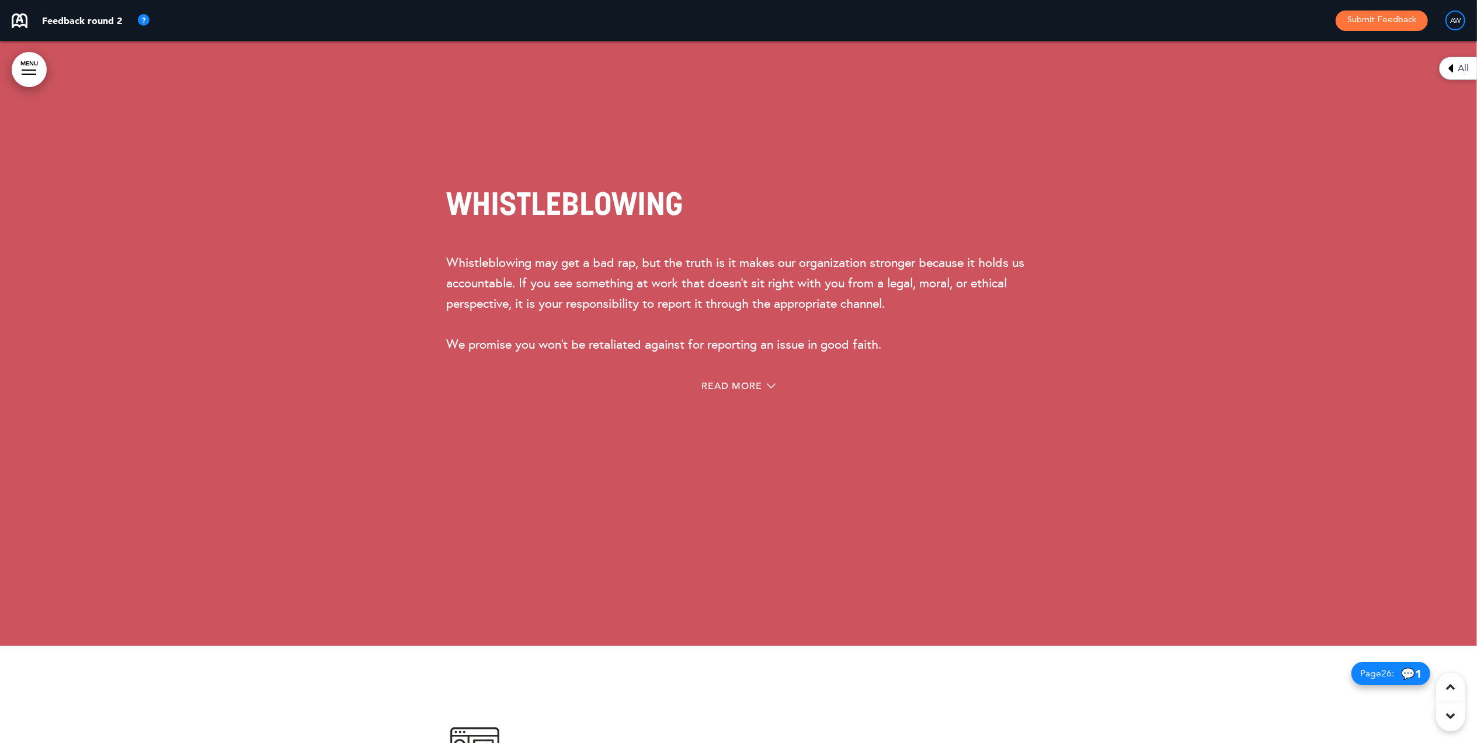
click at [752, 399] on div "Read More" at bounding box center [739, 388] width 584 height 24
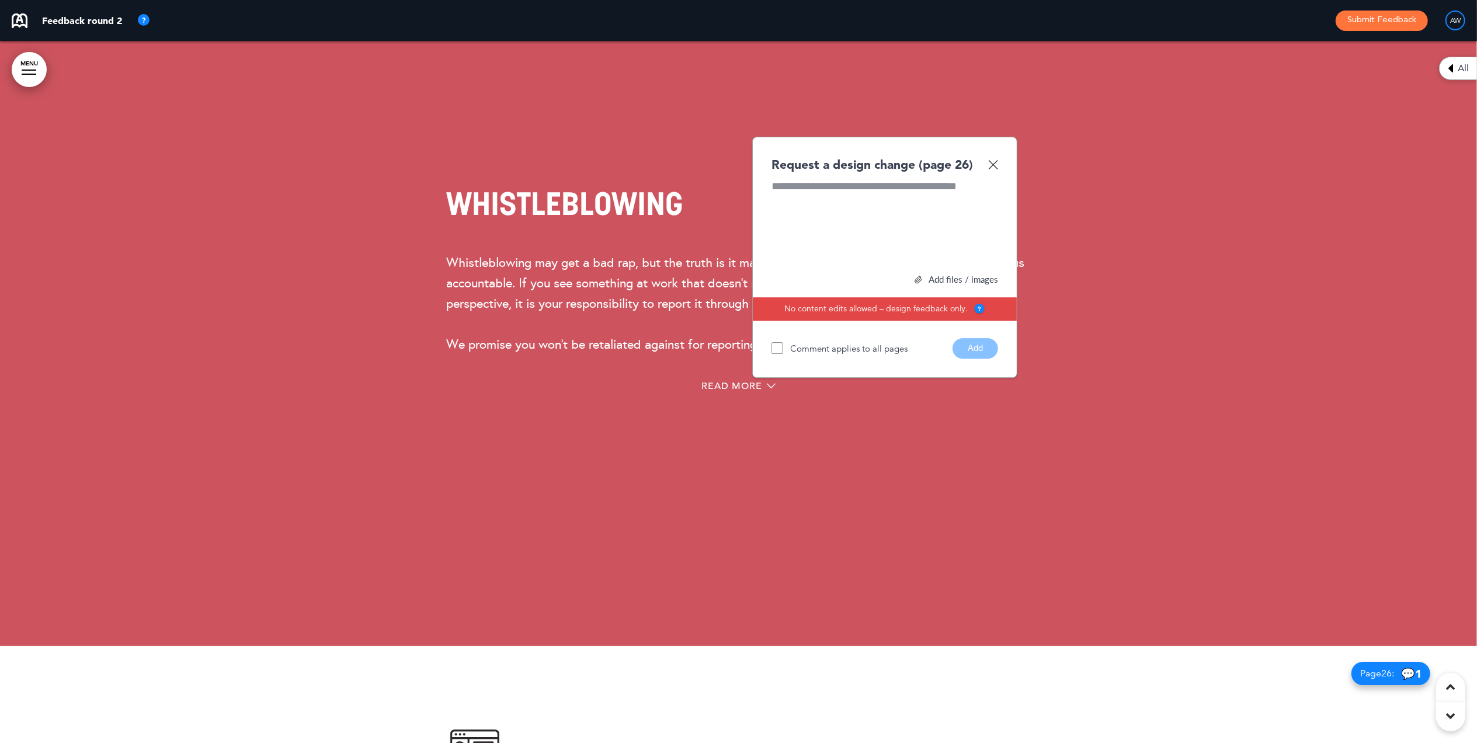
click at [752, 399] on div "Read More" at bounding box center [739, 388] width 584 height 24
click at [994, 169] on img at bounding box center [993, 164] width 10 height 10
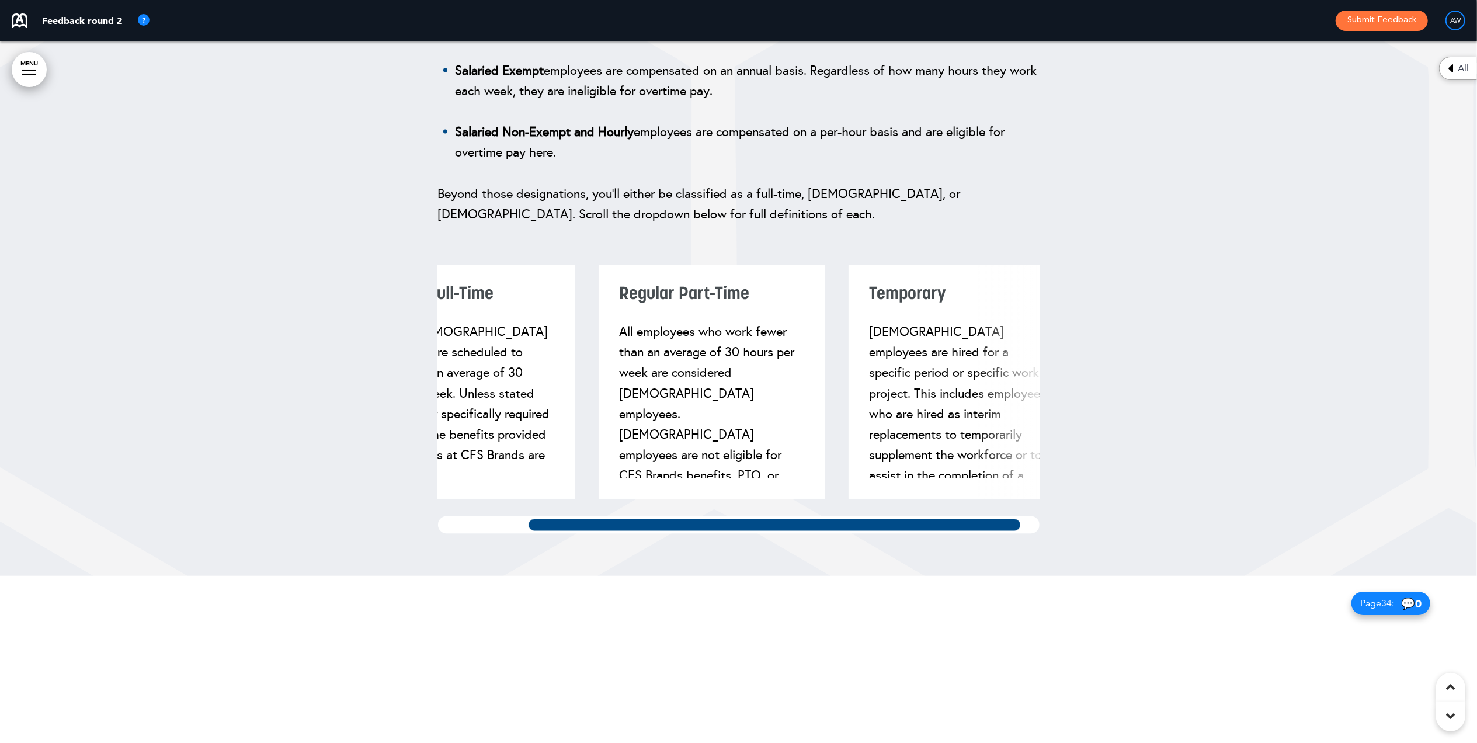
scroll to position [0, 124]
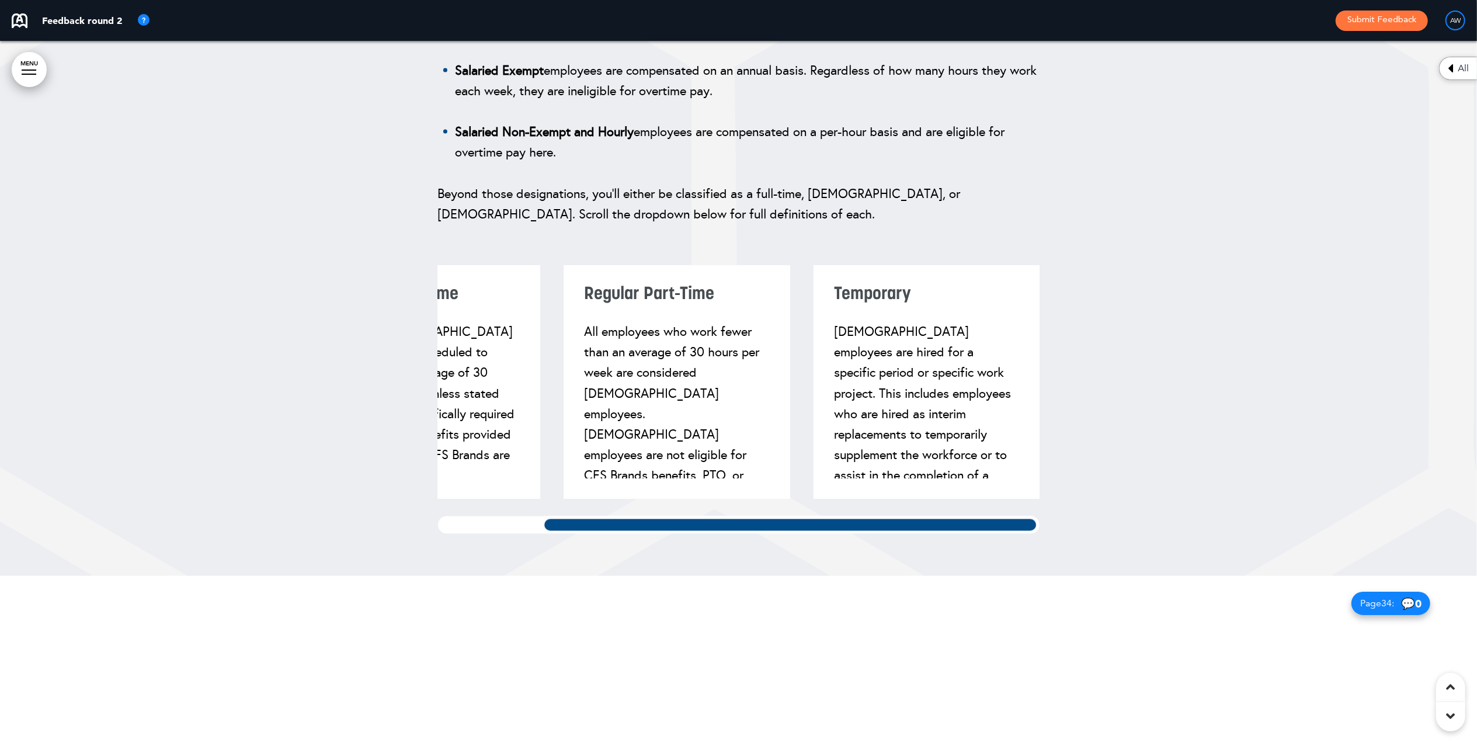
click at [1030, 534] on div "Regular [DEMOGRAPHIC_DATA] Regular [DEMOGRAPHIC_DATA] employees are scheduled t…" at bounding box center [739, 399] width 602 height 269
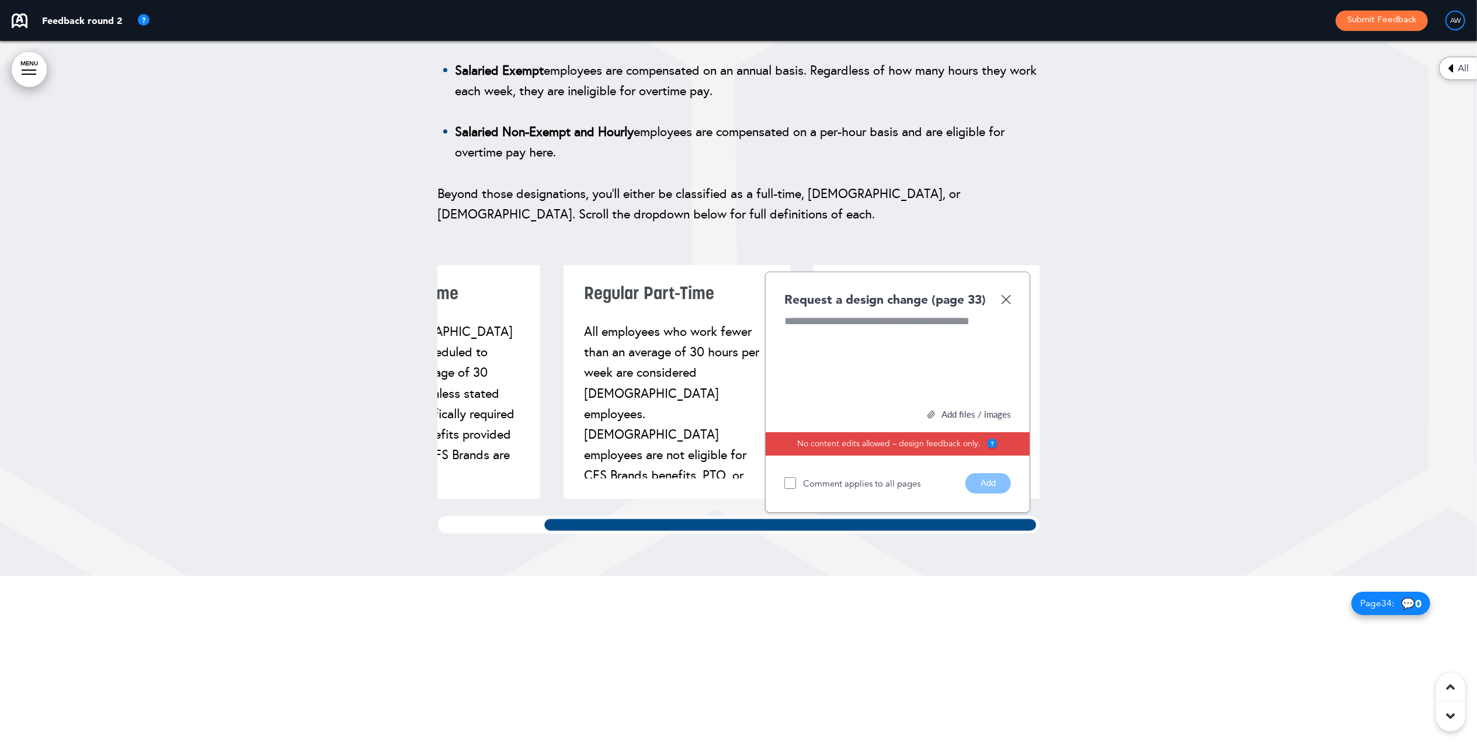
click at [1004, 304] on img at bounding box center [1006, 299] width 10 height 10
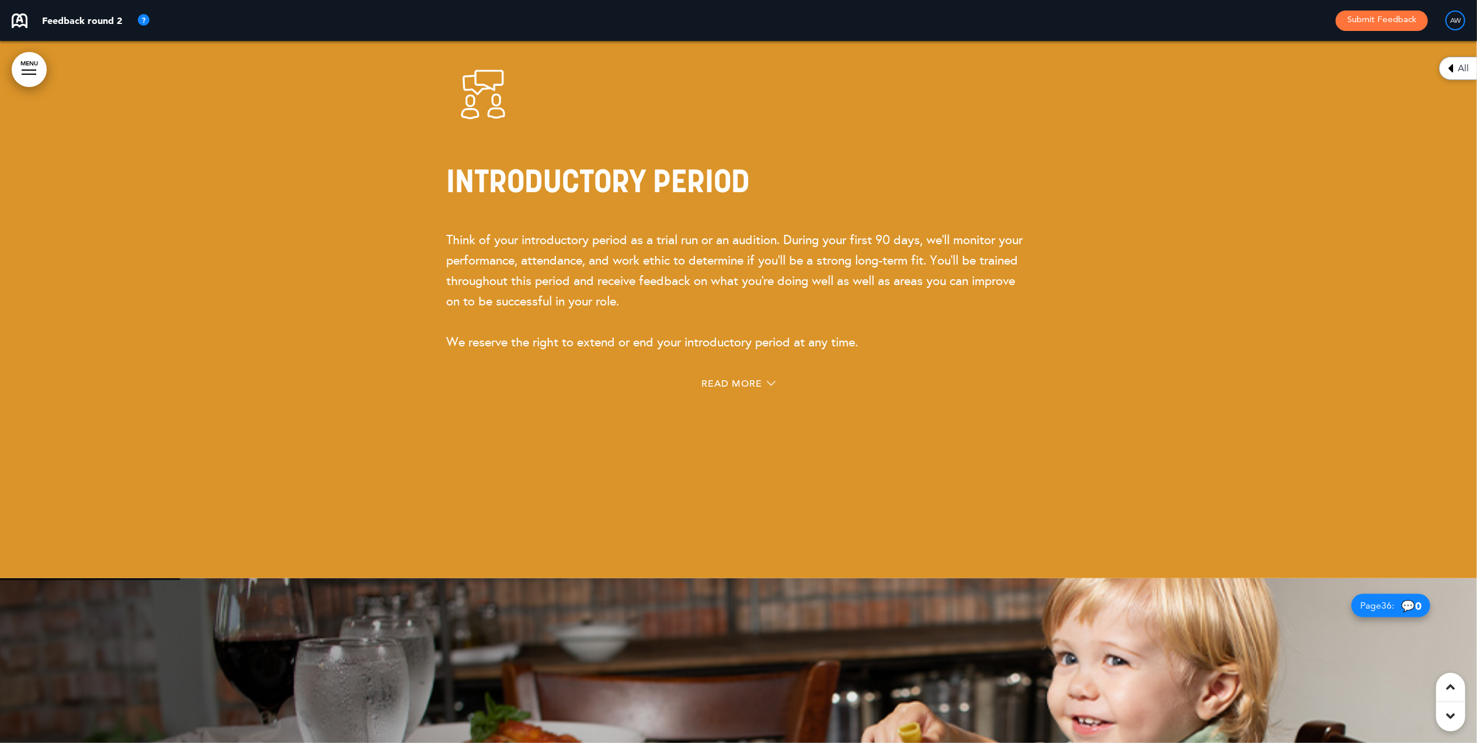
scroll to position [27984, 0]
